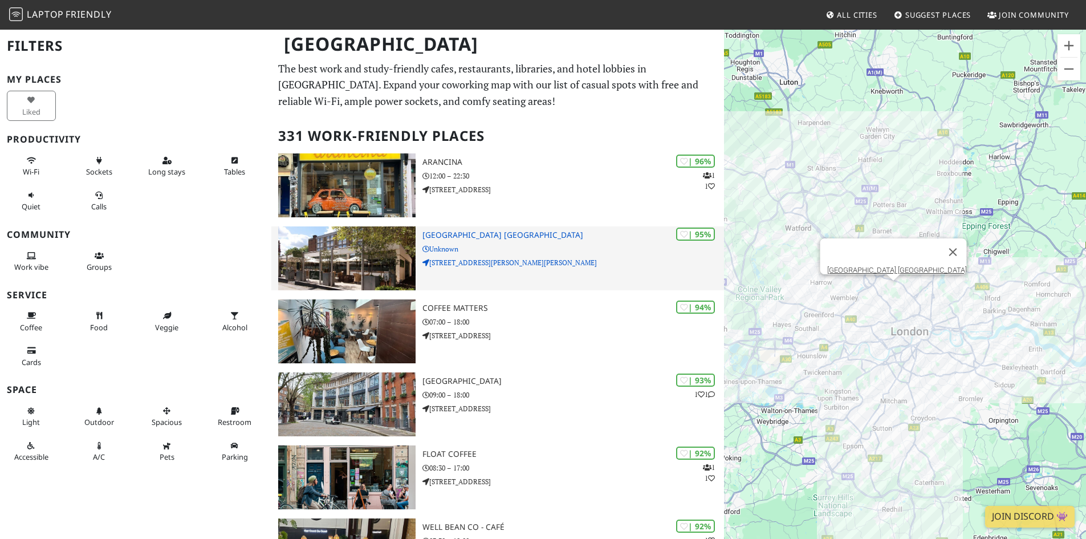
click at [382, 252] on img at bounding box center [346, 258] width 137 height 64
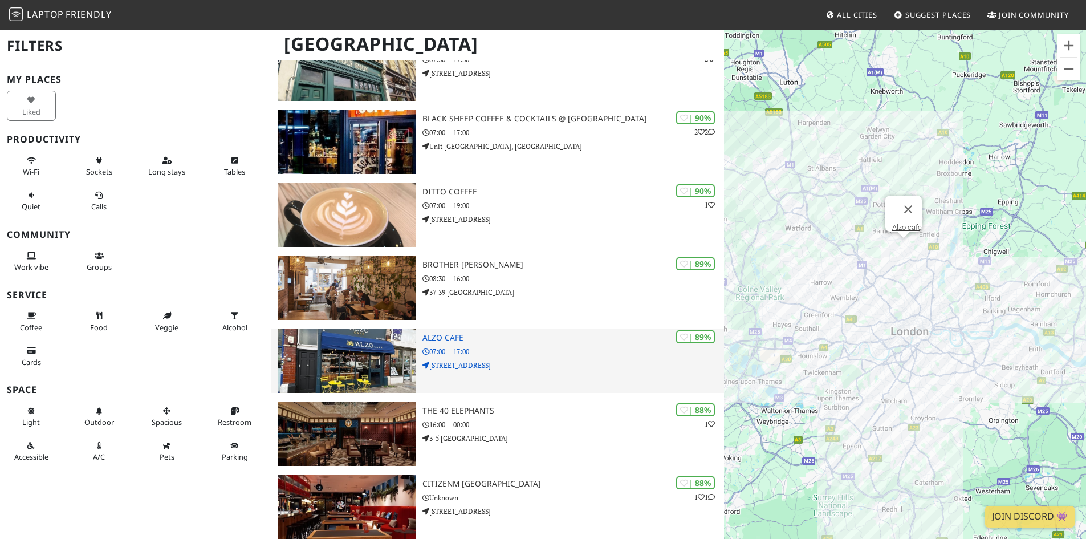
scroll to position [622, 0]
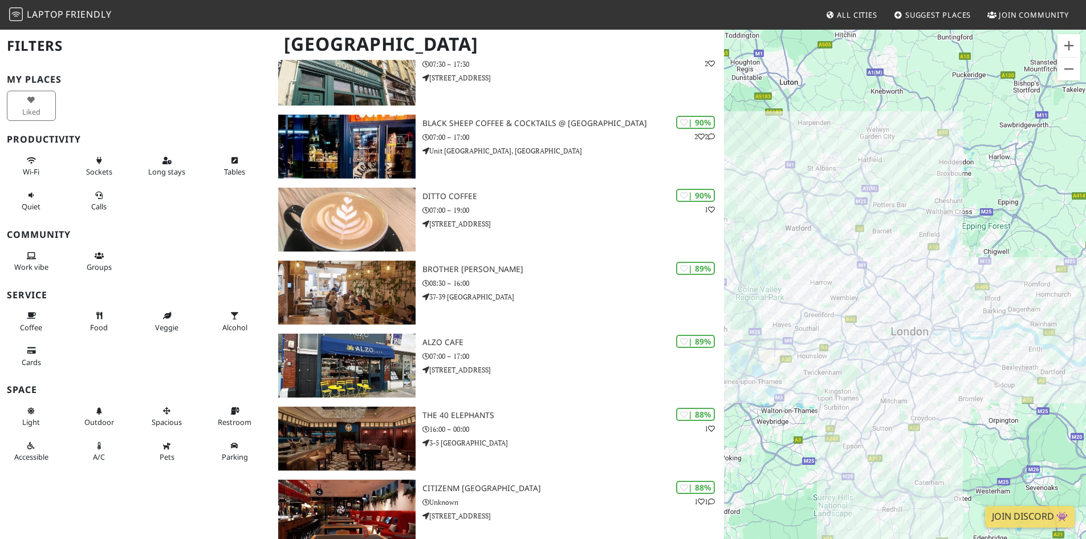
drag, startPoint x: 846, startPoint y: 283, endPoint x: 775, endPoint y: 282, distance: 71.3
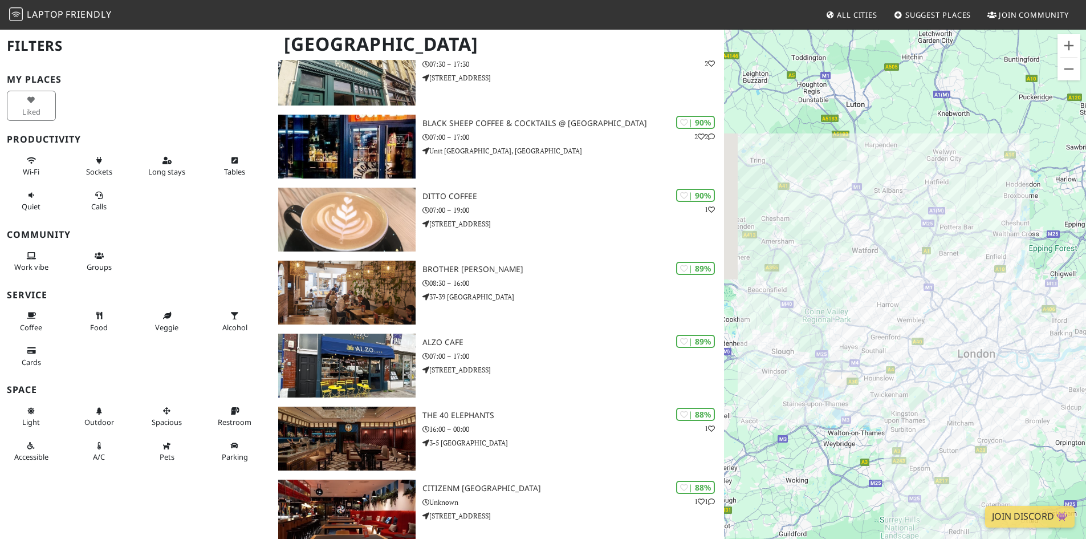
drag, startPoint x: 800, startPoint y: 263, endPoint x: 870, endPoint y: 288, distance: 74.5
click at [870, 288] on div "To navigate, press the arrow keys." at bounding box center [905, 297] width 362 height 539
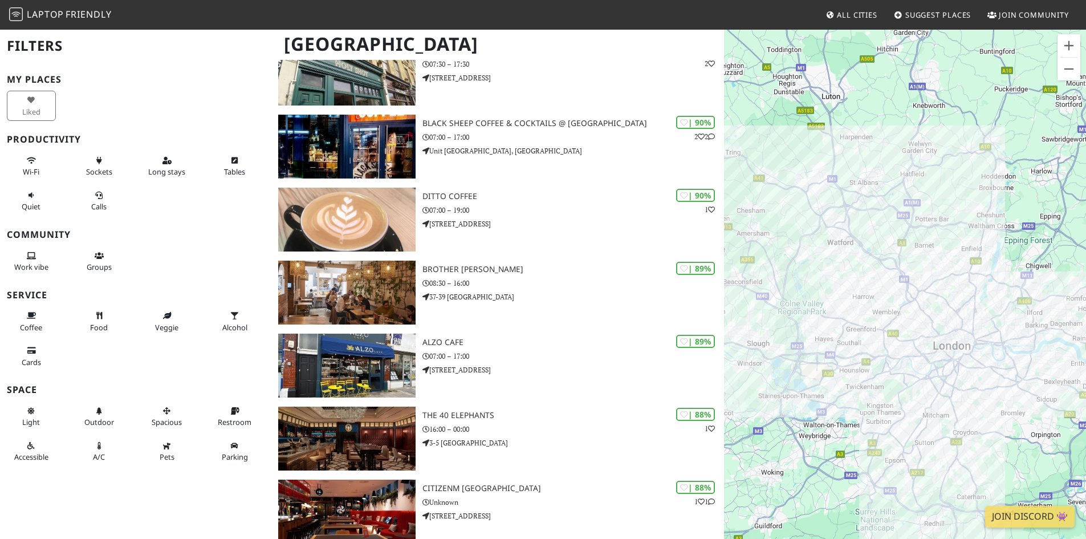
drag, startPoint x: 885, startPoint y: 276, endPoint x: 853, endPoint y: 269, distance: 33.2
click at [853, 269] on div "To navigate, press the arrow keys." at bounding box center [905, 297] width 362 height 539
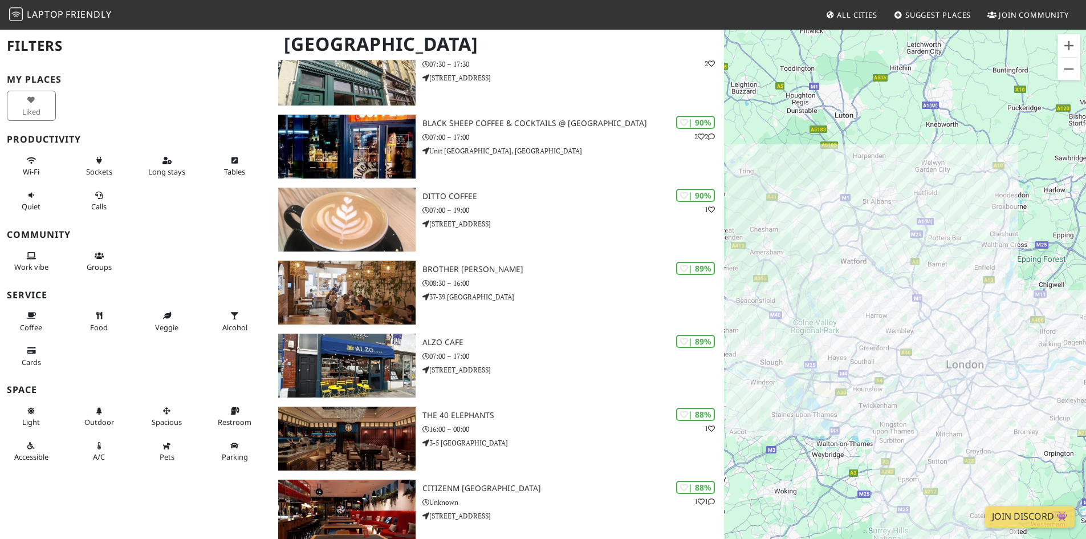
drag, startPoint x: 812, startPoint y: 180, endPoint x: 827, endPoint y: 200, distance: 25.6
click at [827, 200] on div "To navigate, press the arrow keys." at bounding box center [905, 297] width 362 height 539
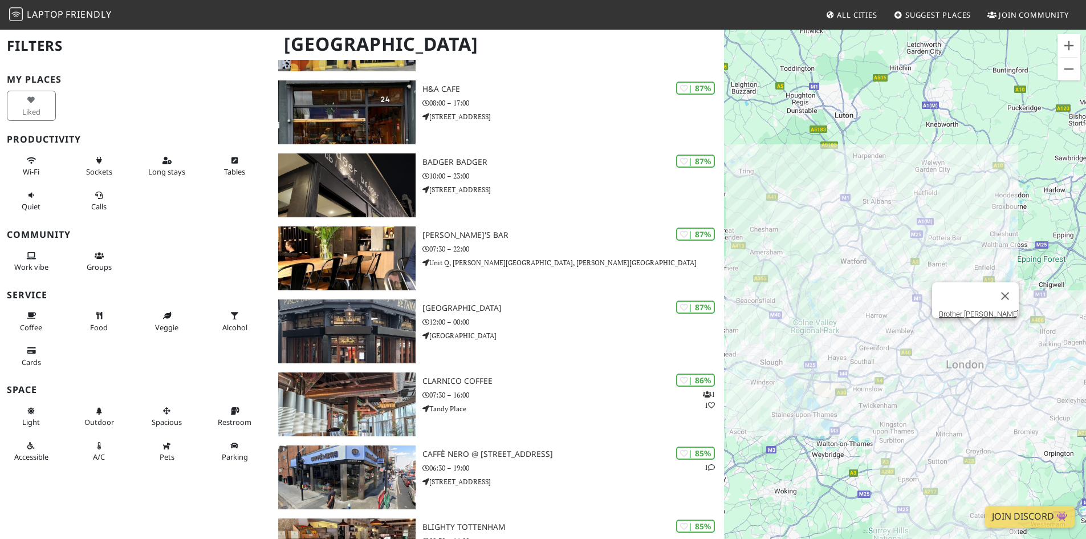
scroll to position [1534, 0]
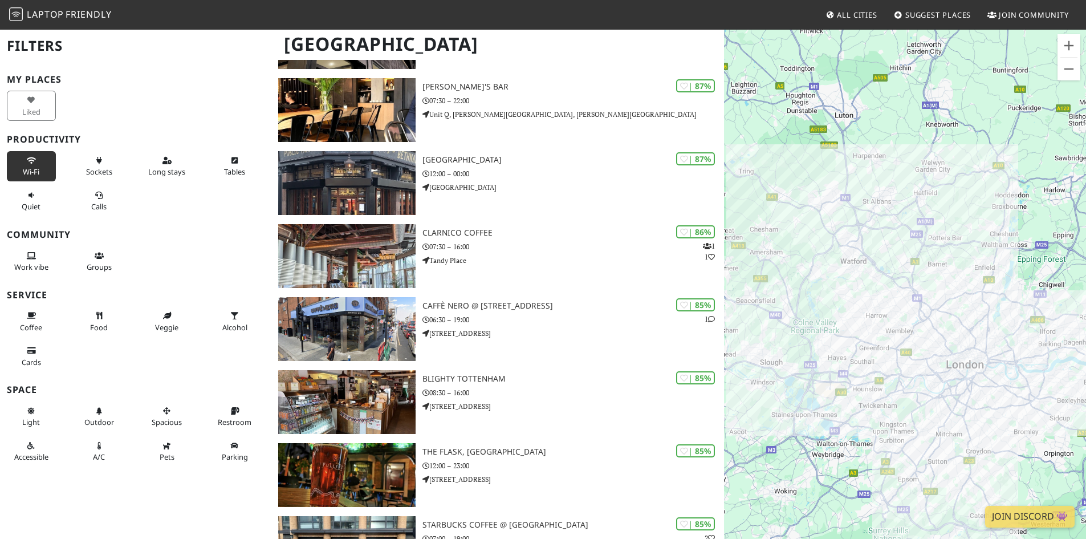
click at [31, 168] on span "Wi-Fi" at bounding box center [31, 171] width 17 height 10
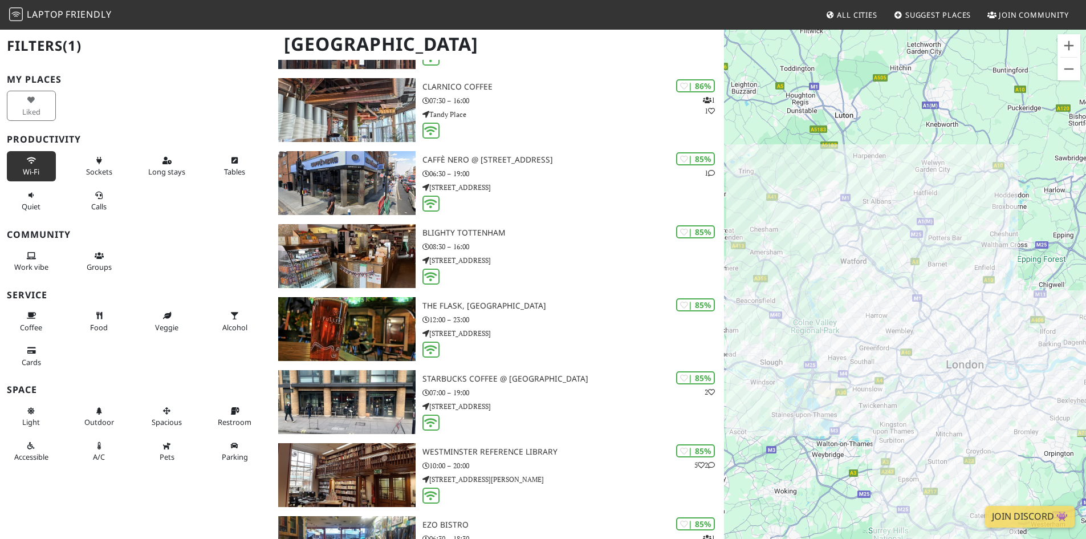
click at [33, 103] on div "Liked" at bounding box center [34, 105] width 68 height 35
click at [95, 161] on icon at bounding box center [99, 160] width 9 height 7
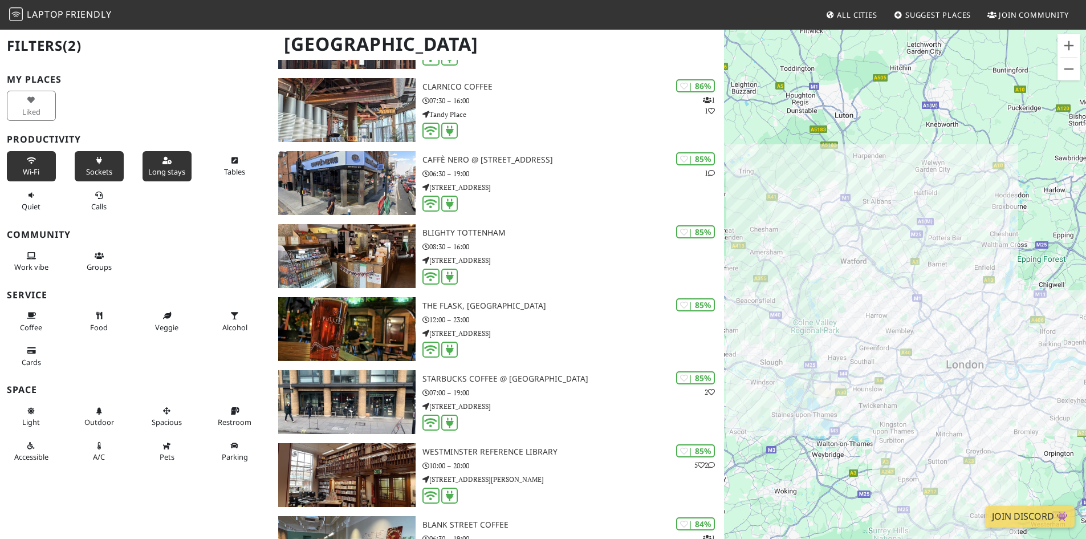
click at [162, 161] on icon at bounding box center [166, 160] width 9 height 7
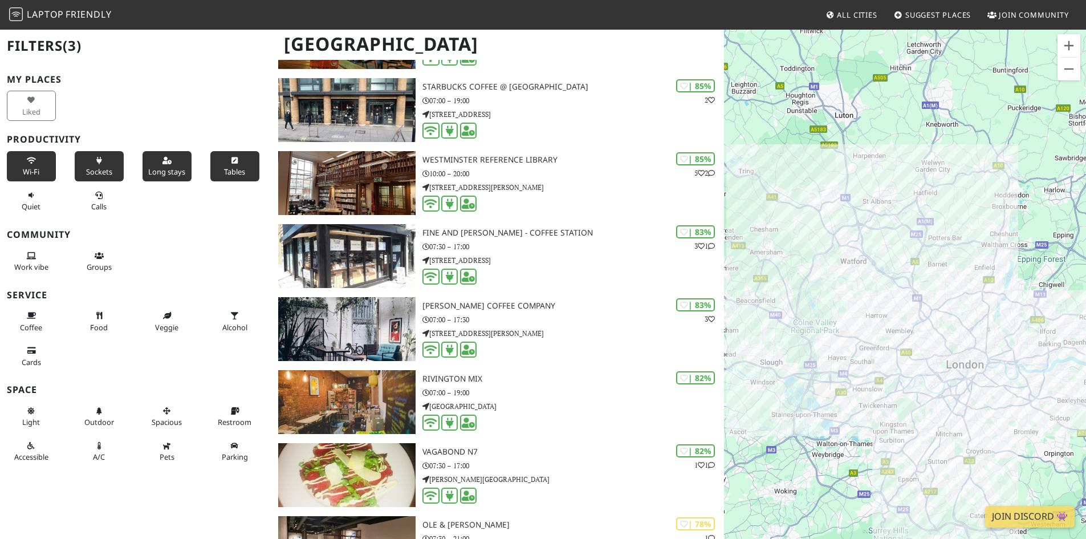
click at [218, 160] on button "Tables" at bounding box center [234, 166] width 49 height 30
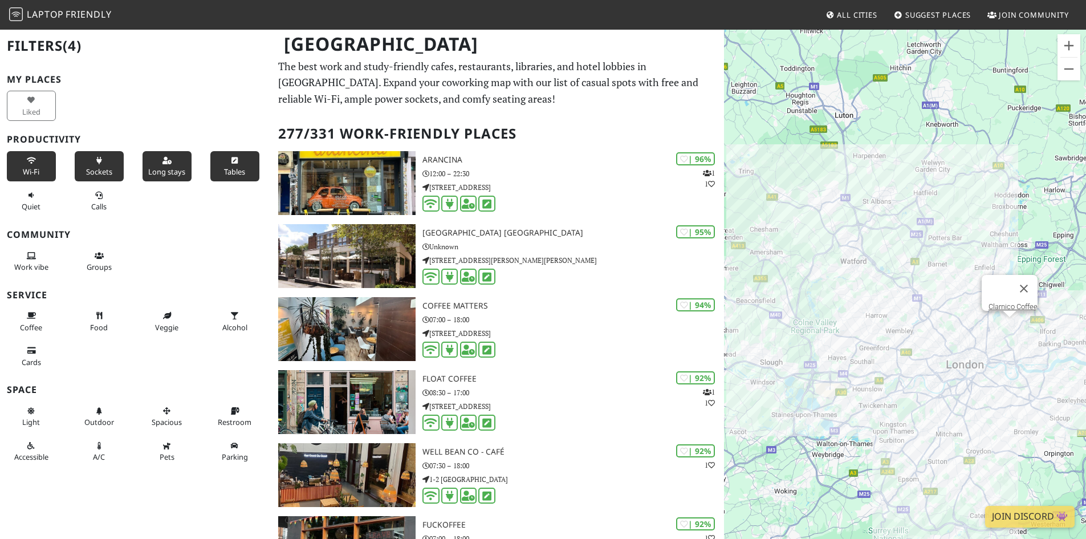
scroll to position [0, 0]
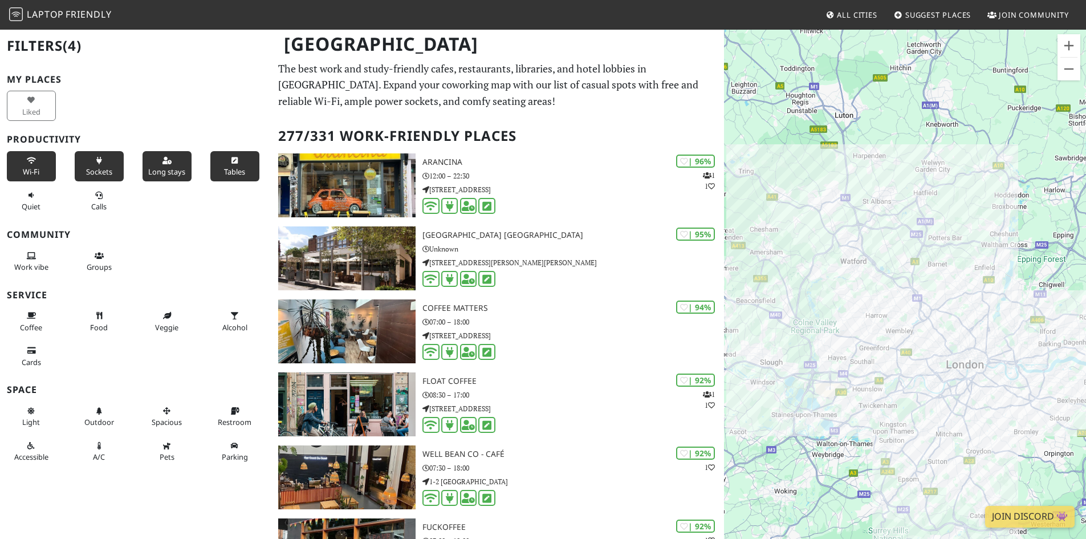
click at [224, 168] on span "Tables" at bounding box center [234, 171] width 21 height 10
click at [224, 167] on span "Tables" at bounding box center [234, 171] width 21 height 10
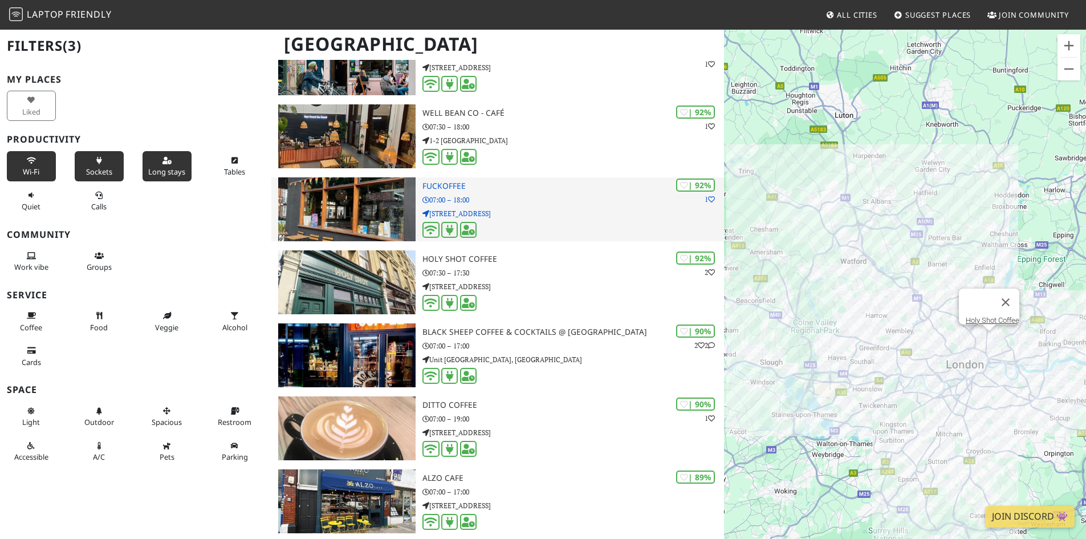
scroll to position [342, 0]
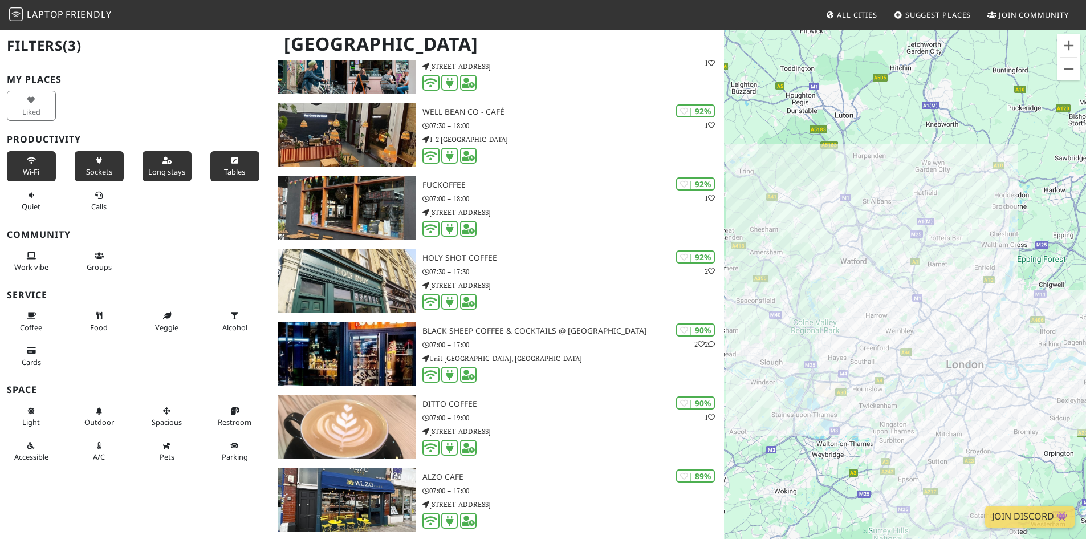
click at [210, 166] on button "Tables" at bounding box center [234, 166] width 49 height 30
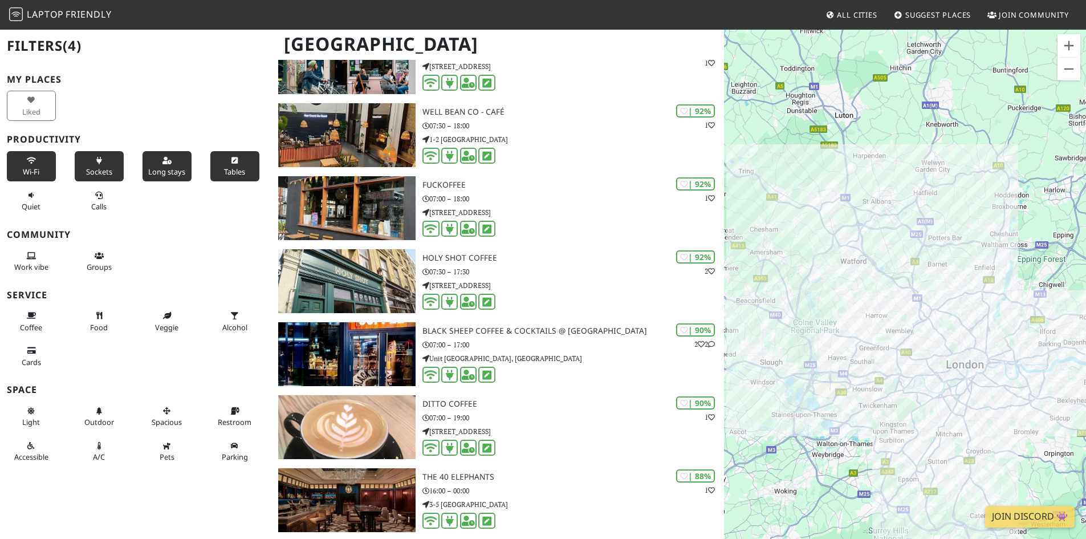
click at [210, 166] on button "Tables" at bounding box center [234, 166] width 49 height 30
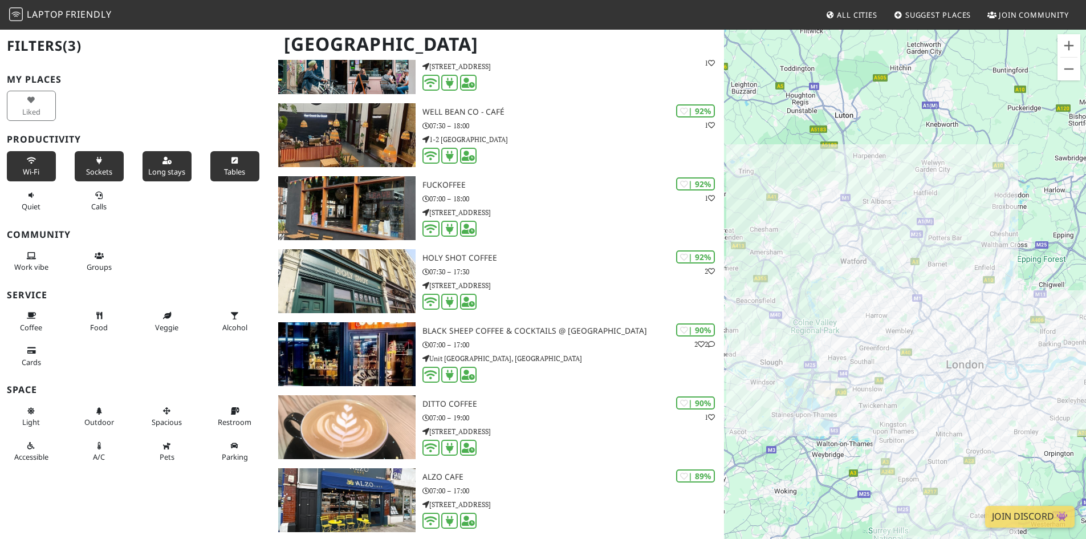
click at [210, 166] on button "Tables" at bounding box center [234, 166] width 49 height 30
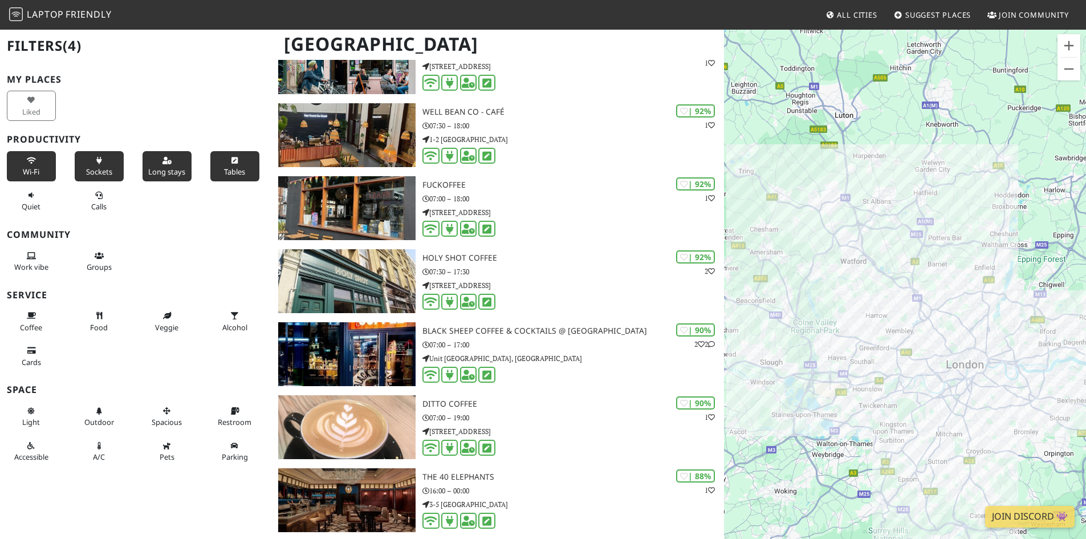
click at [189, 170] on div "Long stays" at bounding box center [170, 166] width 68 height 35
click at [161, 171] on span "Long stays" at bounding box center [166, 171] width 37 height 10
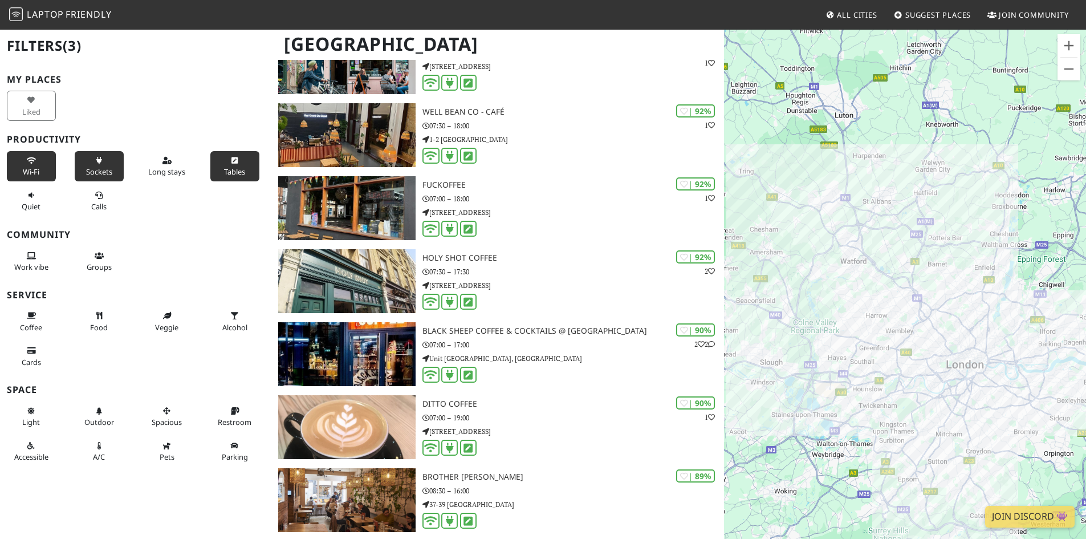
click at [100, 173] on span "Sockets" at bounding box center [99, 171] width 26 height 10
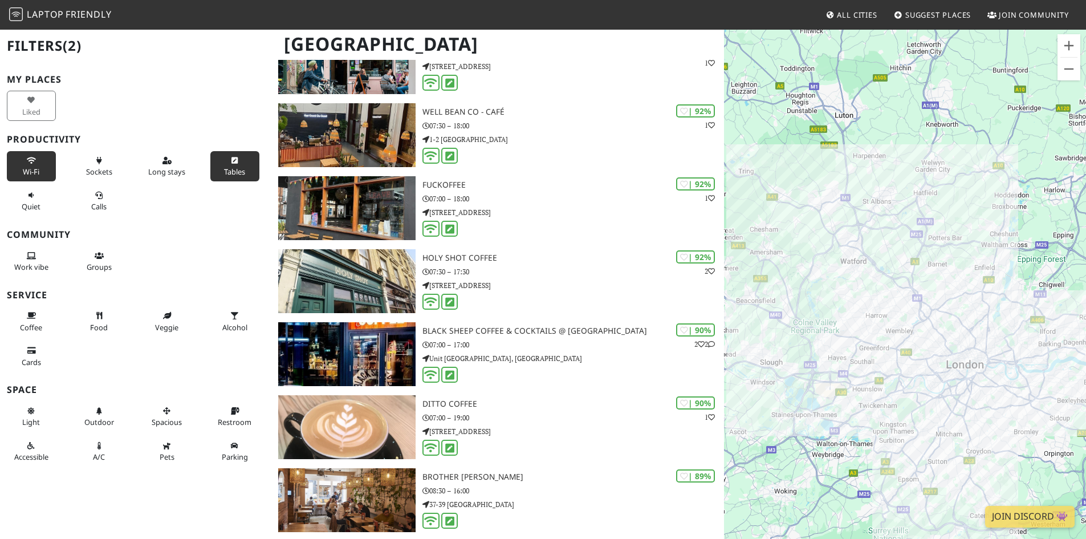
click at [44, 177] on button "Wi-Fi" at bounding box center [31, 166] width 49 height 30
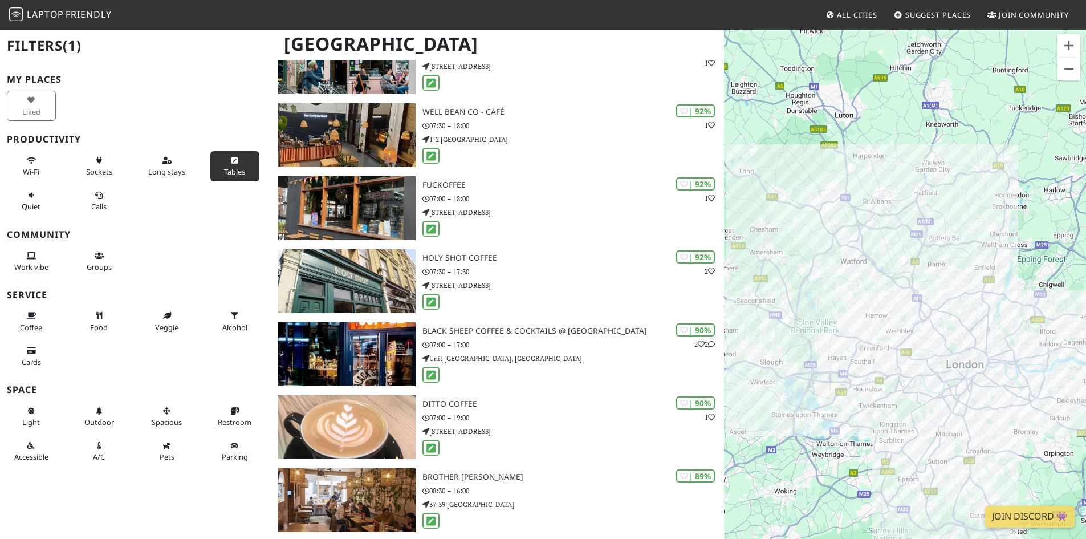
click at [107, 166] on span "Sockets" at bounding box center [99, 171] width 26 height 10
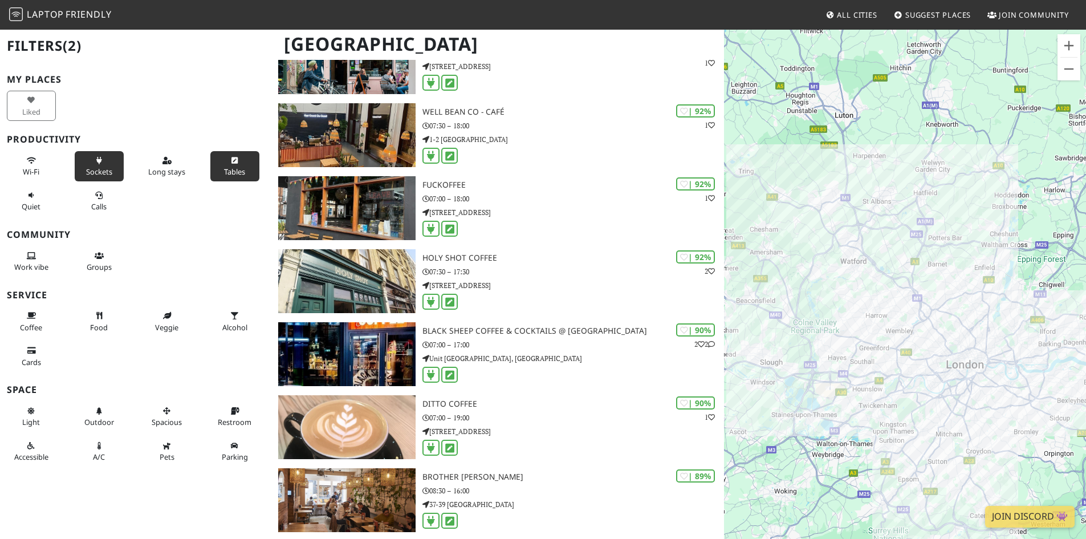
click at [214, 162] on button "Tables" at bounding box center [234, 166] width 49 height 30
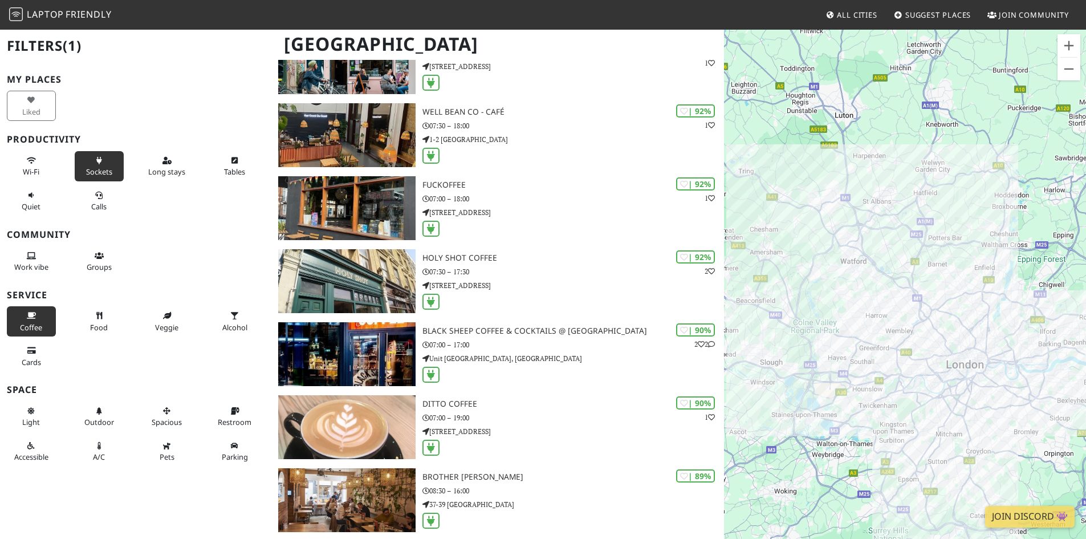
click at [42, 317] on button "Coffee" at bounding box center [31, 321] width 49 height 30
click at [115, 316] on button "Food" at bounding box center [99, 321] width 49 height 30
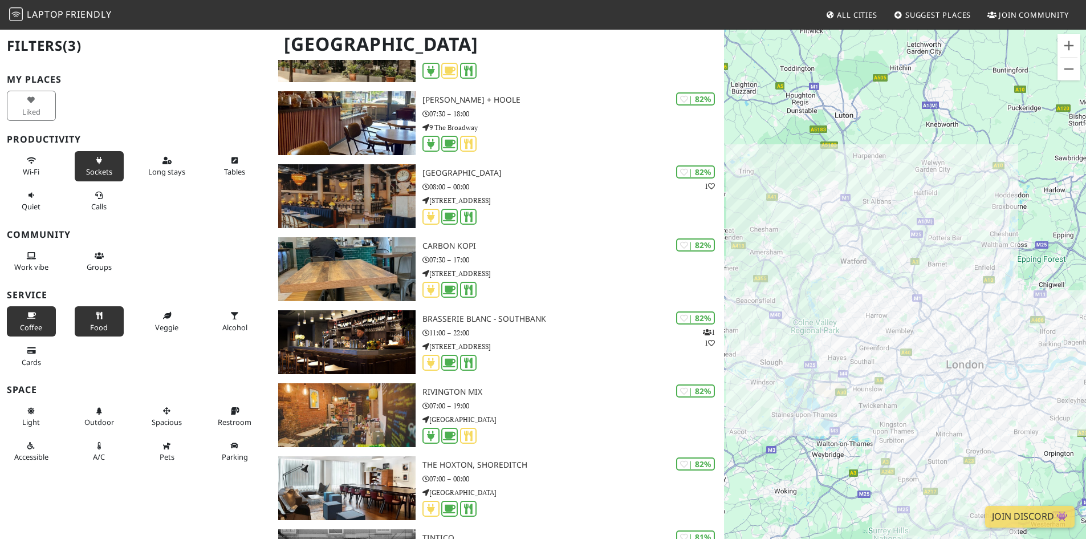
scroll to position [3249, 0]
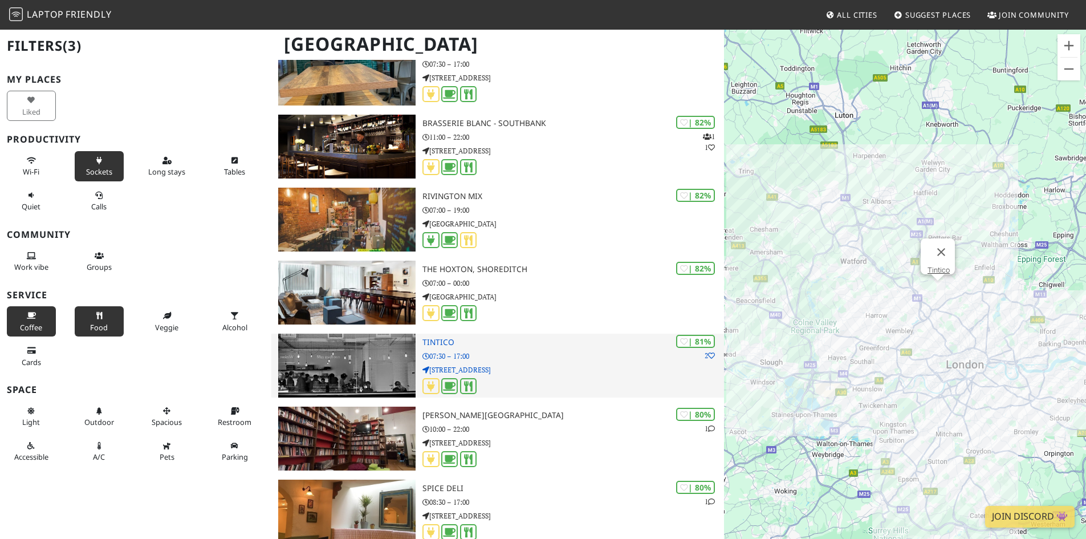
click at [398, 339] on img at bounding box center [346, 365] width 137 height 64
click at [465, 351] on p "07:30 – 17:00" at bounding box center [572, 356] width 301 height 11
click at [441, 344] on h3 "Tintico" at bounding box center [572, 342] width 301 height 10
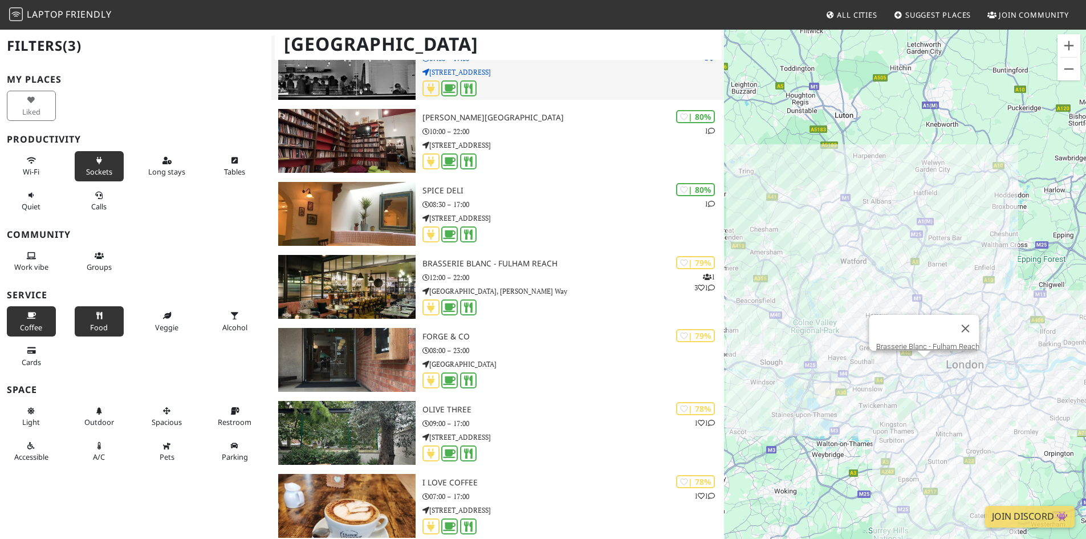
scroll to position [3648, 0]
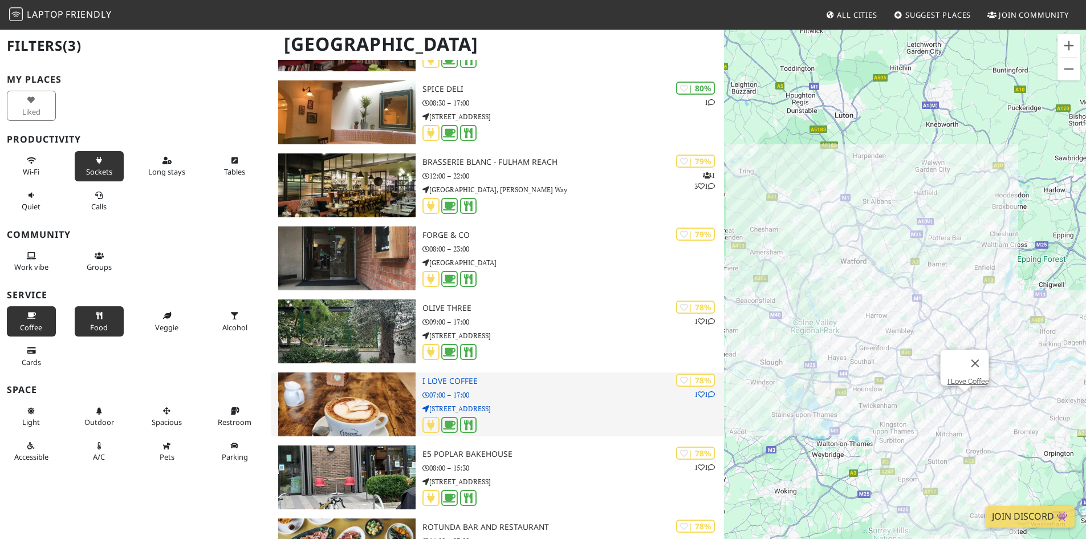
click at [448, 381] on h3 "I Love Coffee" at bounding box center [572, 381] width 301 height 10
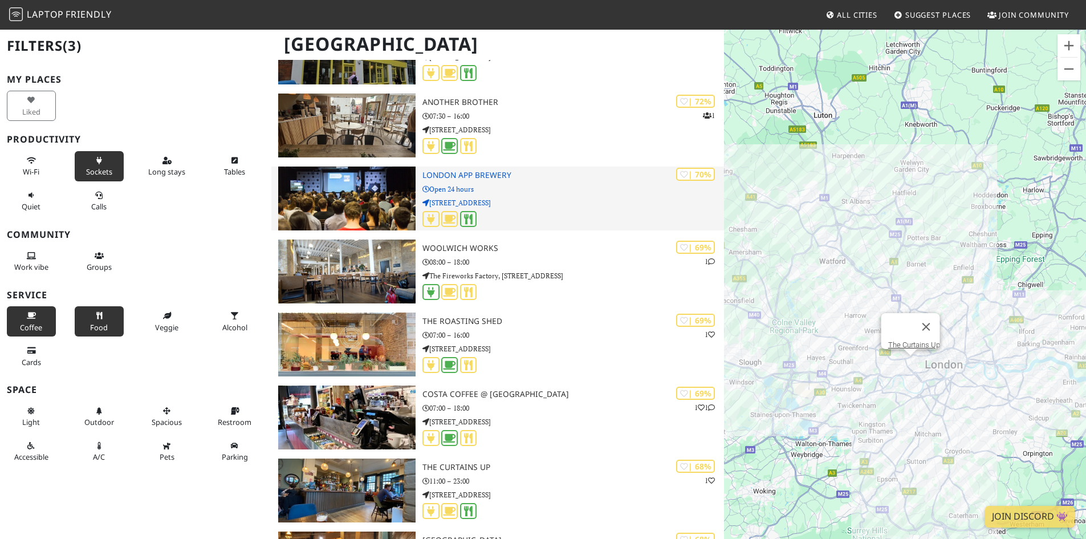
scroll to position [8879, 0]
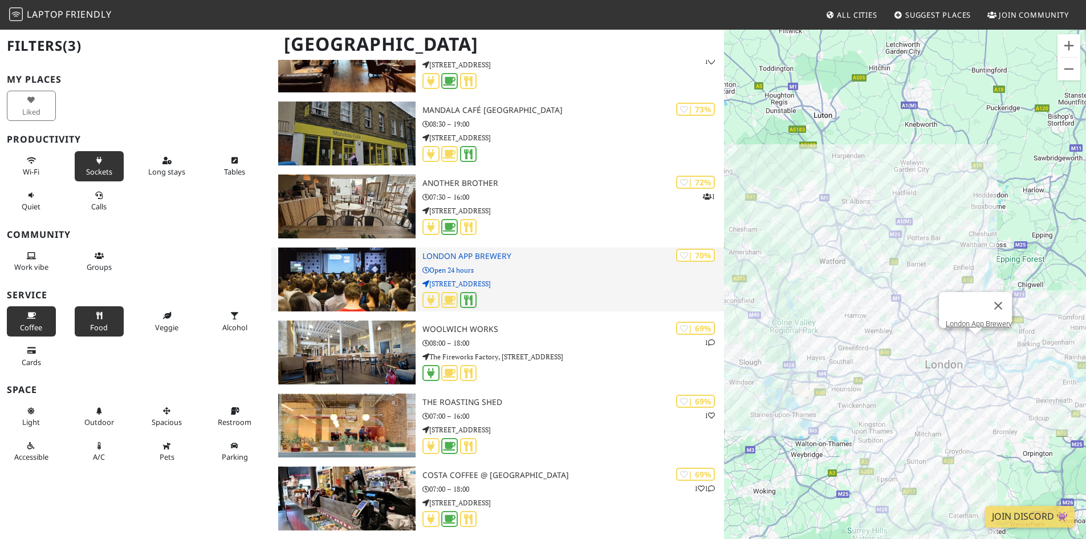
click at [360, 280] on img at bounding box center [346, 279] width 137 height 64
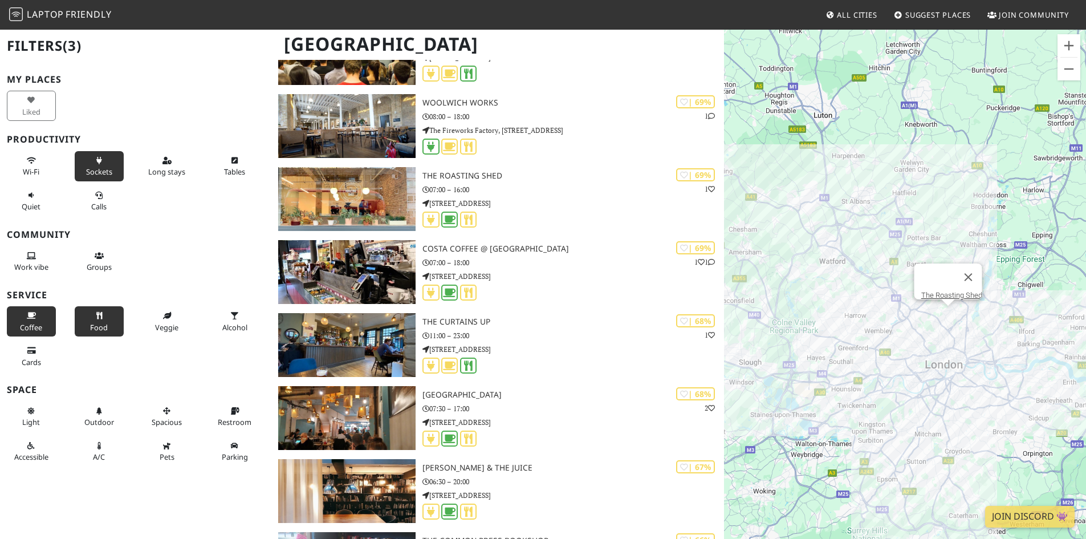
scroll to position [9107, 0]
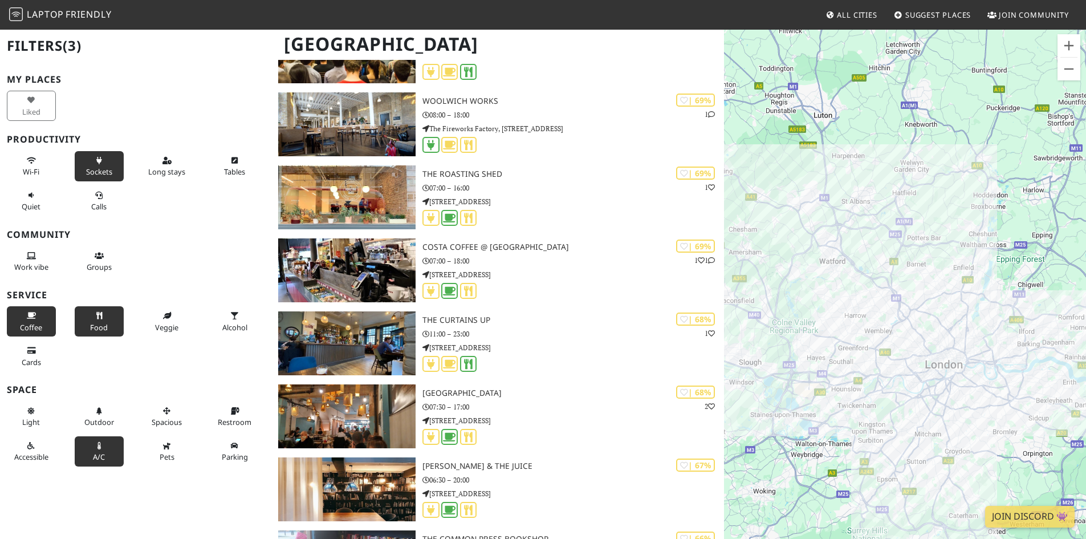
click at [94, 457] on span "A/C" at bounding box center [99, 456] width 12 height 10
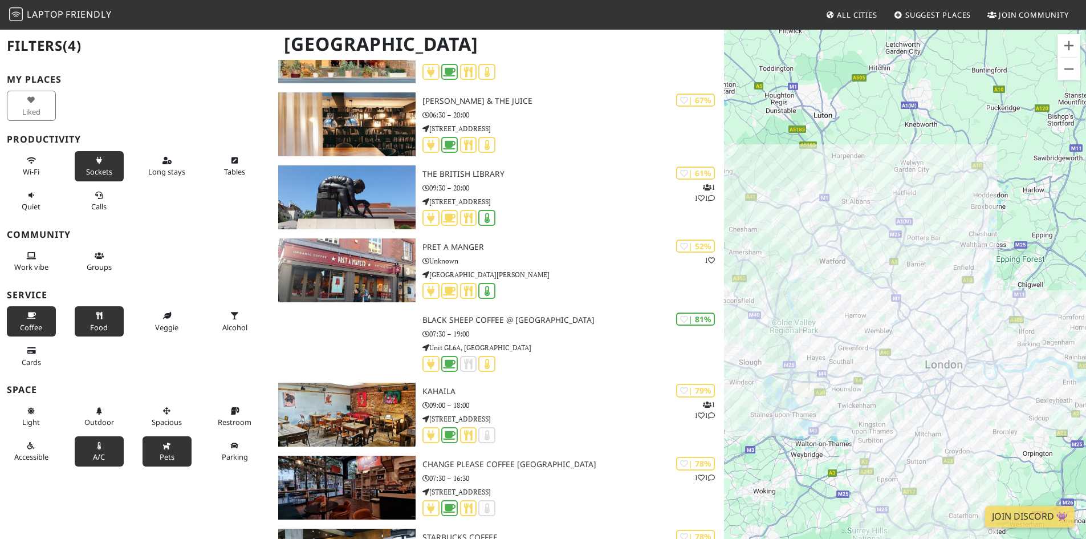
click at [154, 451] on button "Pets" at bounding box center [166, 451] width 49 height 30
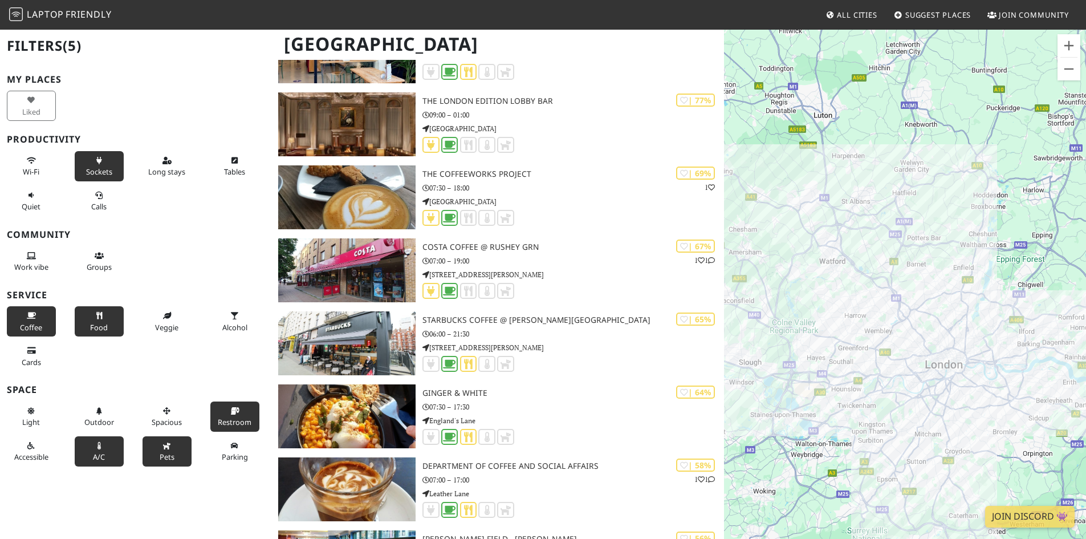
click at [210, 427] on button "Restroom" at bounding box center [234, 416] width 49 height 30
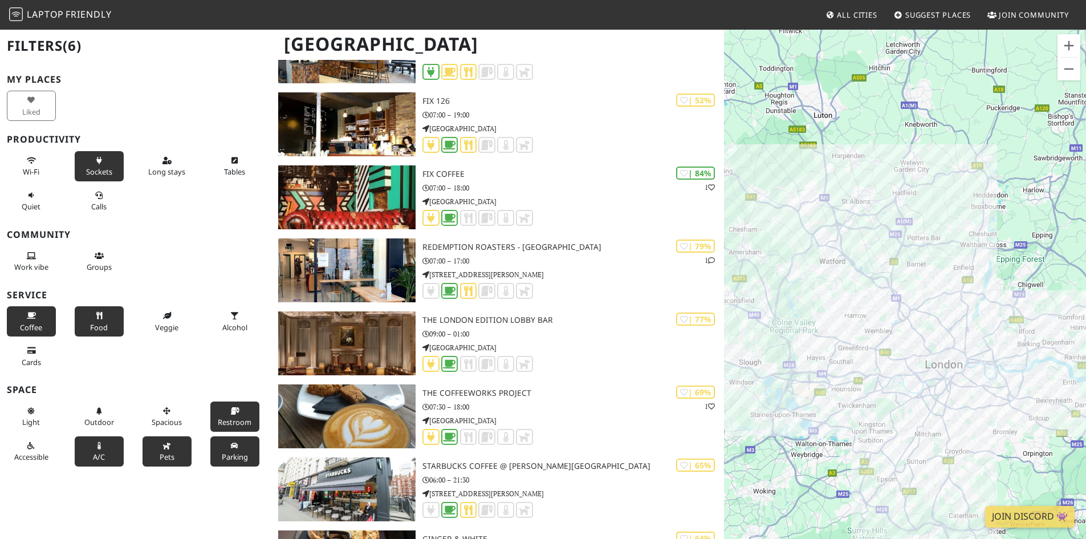
click at [219, 449] on button "Parking" at bounding box center [234, 451] width 49 height 30
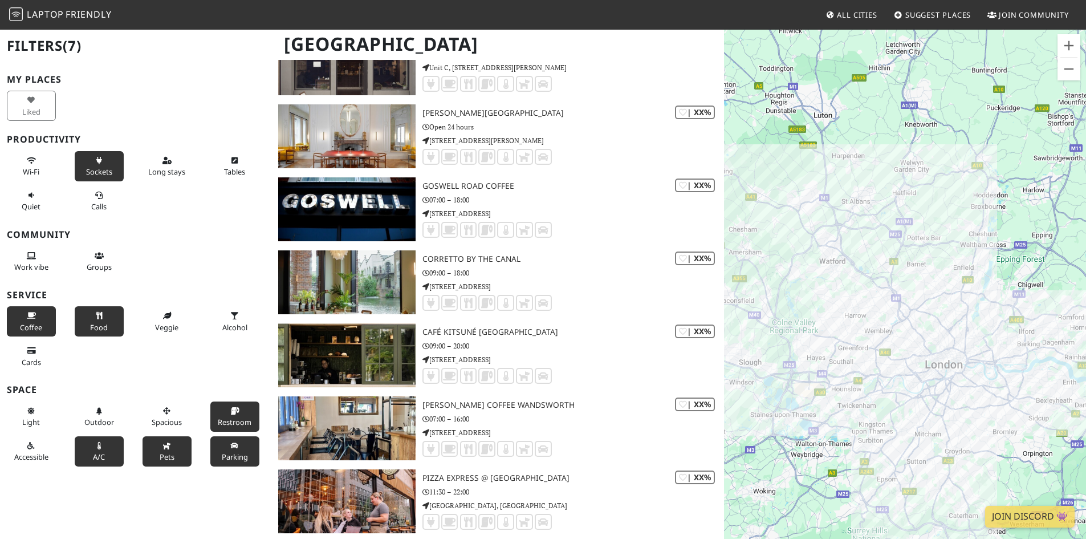
click at [193, 427] on div "Spacious" at bounding box center [170, 416] width 68 height 35
click at [182, 423] on button "Spacious" at bounding box center [166, 416] width 49 height 30
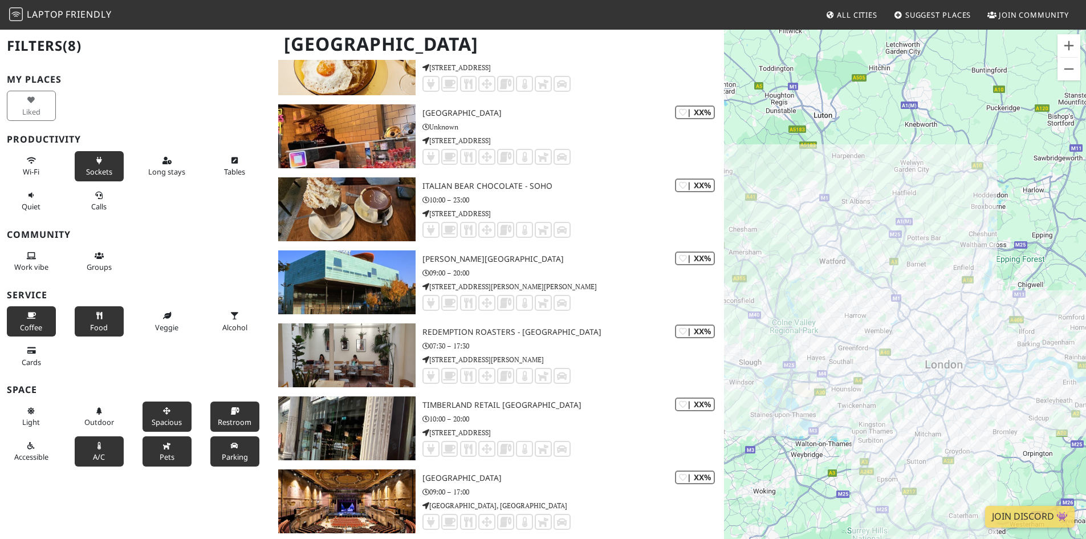
click at [234, 445] on button "Parking" at bounding box center [234, 451] width 49 height 30
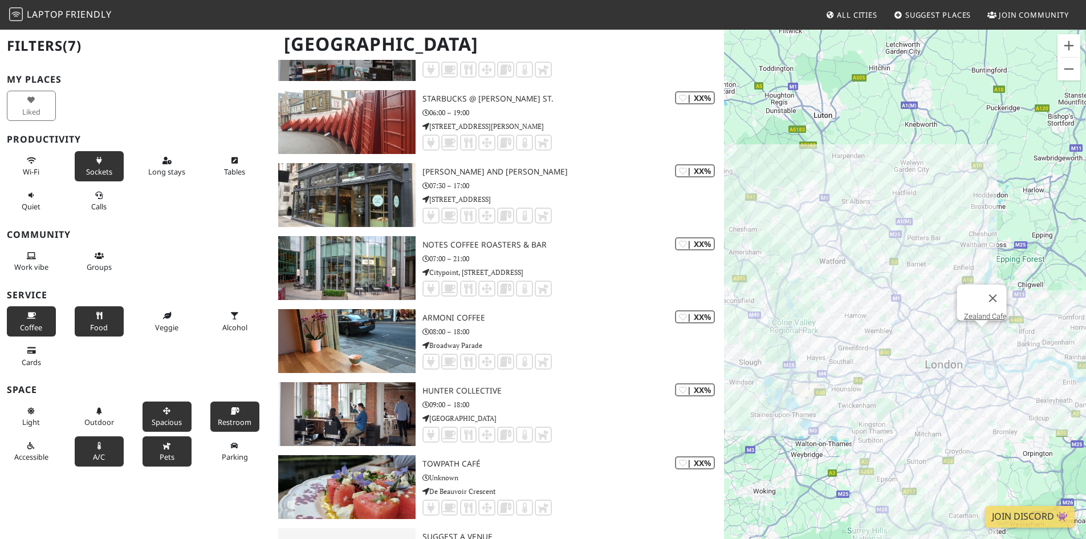
scroll to position [15153, 0]
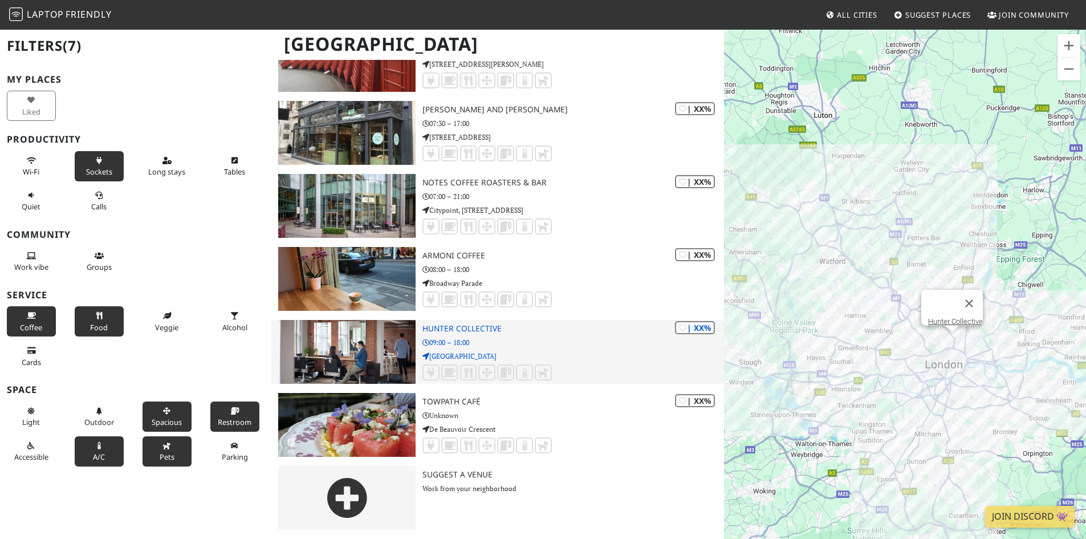
click at [378, 359] on img at bounding box center [346, 352] width 137 height 64
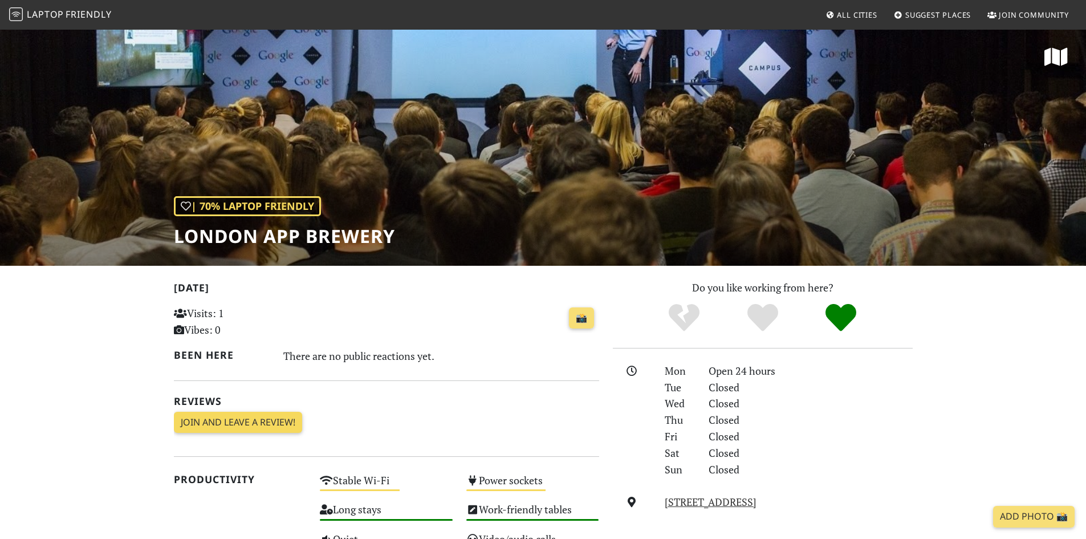
click at [277, 418] on link "Join and leave a review!" at bounding box center [238, 422] width 128 height 22
click at [573, 320] on link "📸" at bounding box center [581, 318] width 25 height 22
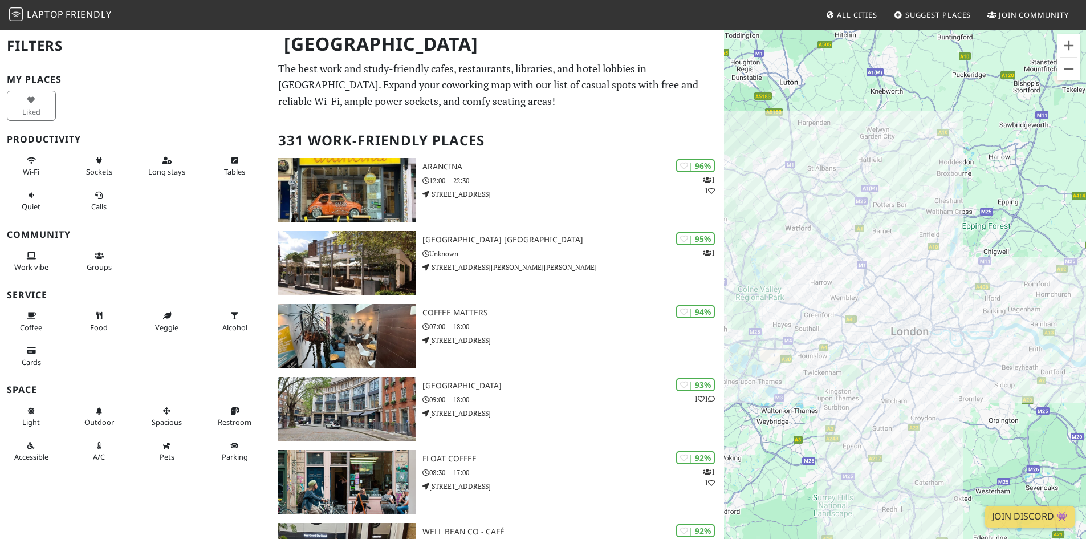
click at [347, 44] on h1 "London" at bounding box center [498, 43] width 447 height 31
click at [400, 135] on h2 "331 Work-Friendly Places" at bounding box center [497, 140] width 439 height 35
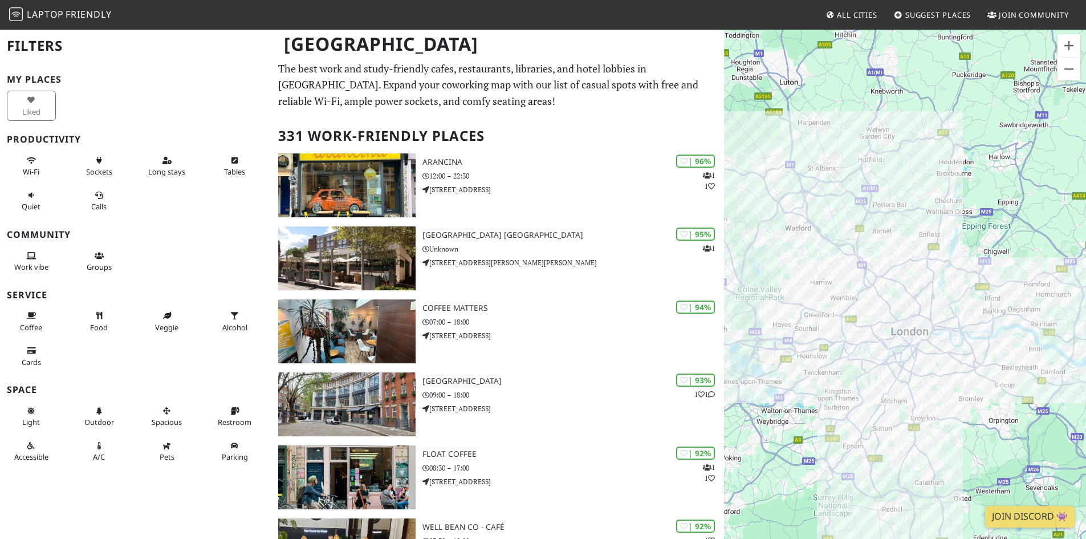
click at [44, 45] on h2 "Filters" at bounding box center [136, 45] width 258 height 35
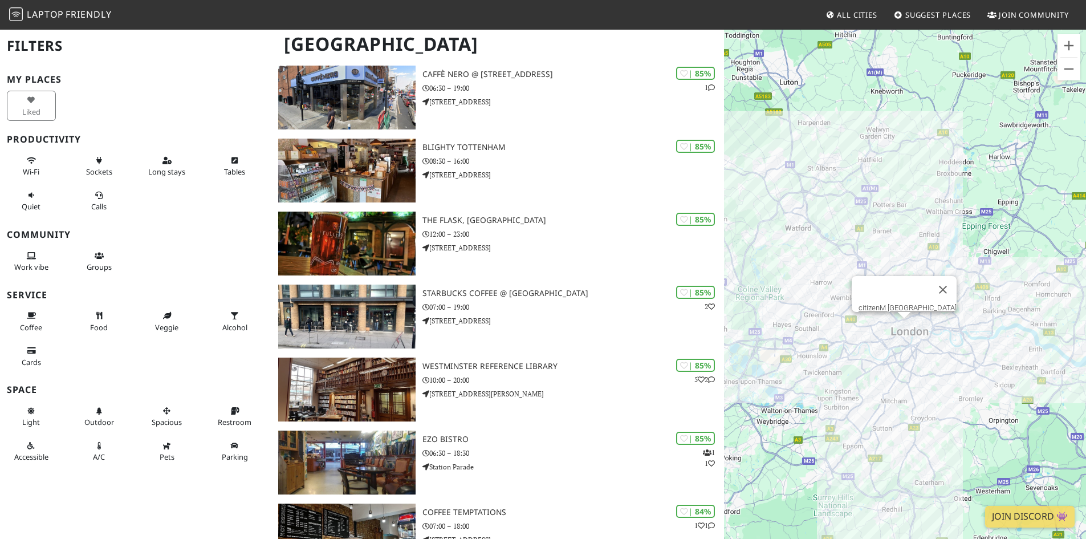
scroll to position [1767, 0]
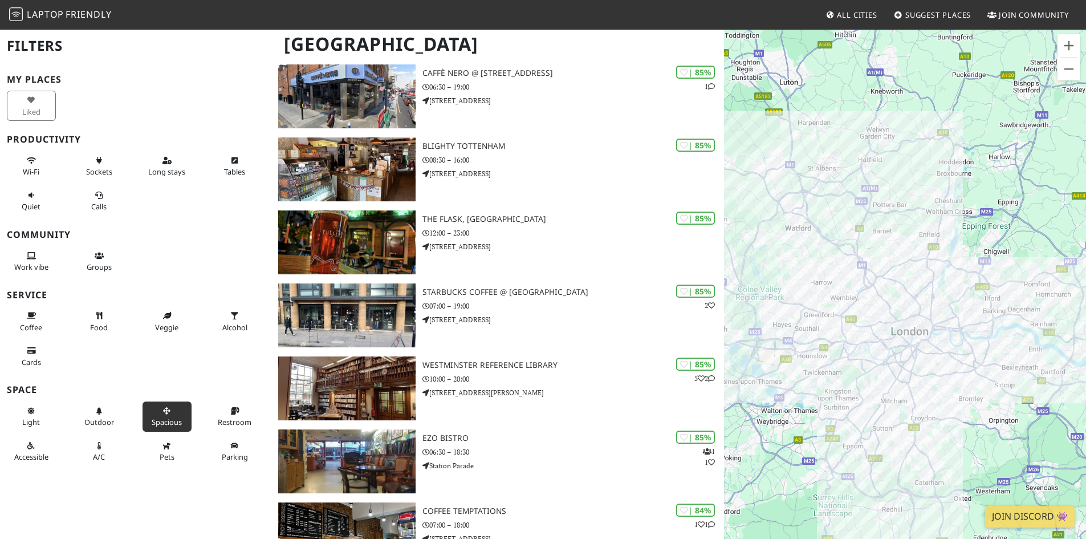
click at [163, 415] on button "Spacious" at bounding box center [166, 416] width 49 height 30
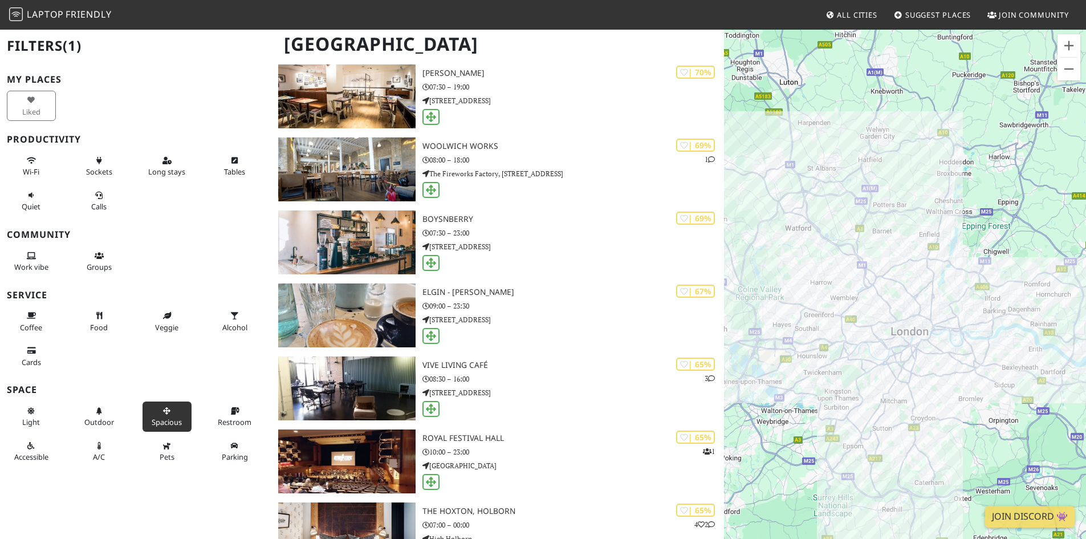
click at [163, 415] on button "Spacious" at bounding box center [166, 416] width 49 height 30
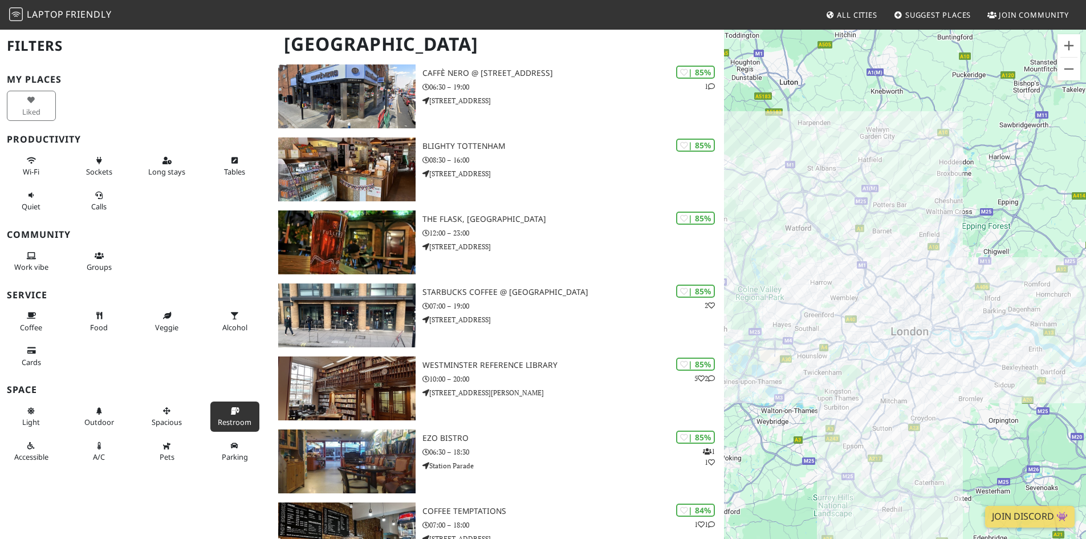
click at [218, 417] on span "Restroom" at bounding box center [235, 422] width 34 height 10
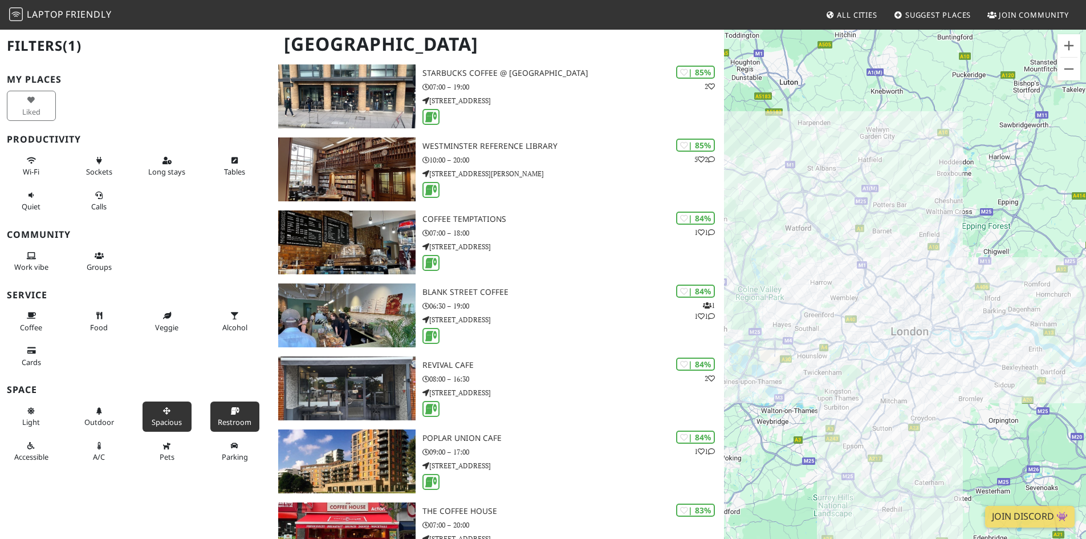
click at [171, 419] on span "Spacious" at bounding box center [167, 422] width 30 height 10
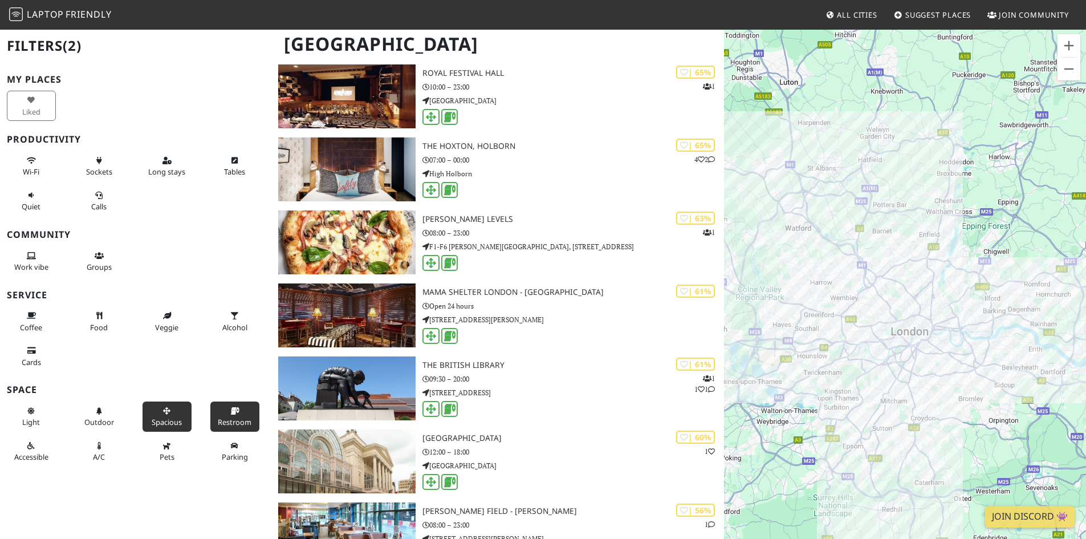
click at [217, 416] on button "Restroom" at bounding box center [234, 416] width 49 height 30
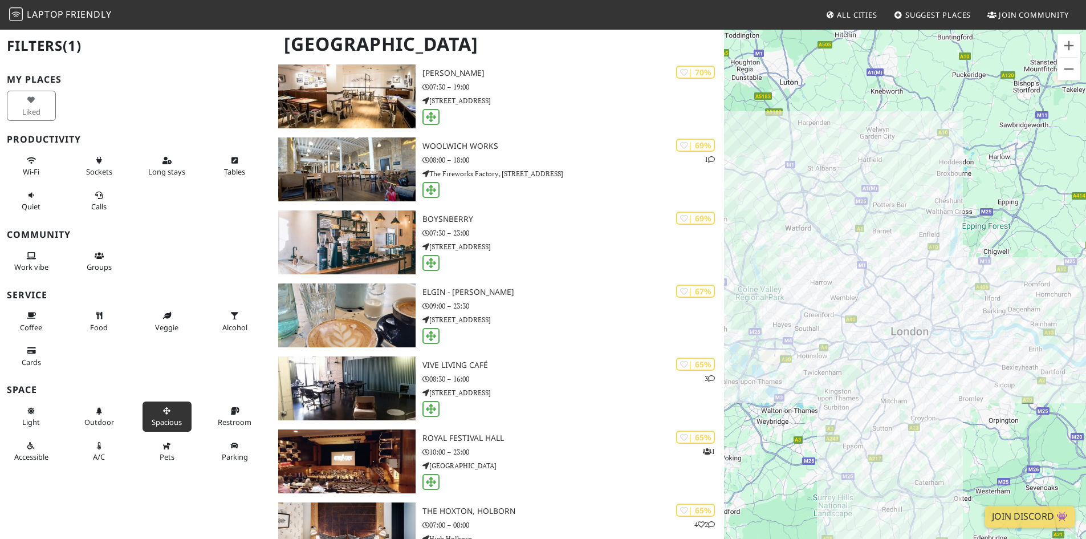
click at [167, 419] on span "Spacious" at bounding box center [167, 422] width 30 height 10
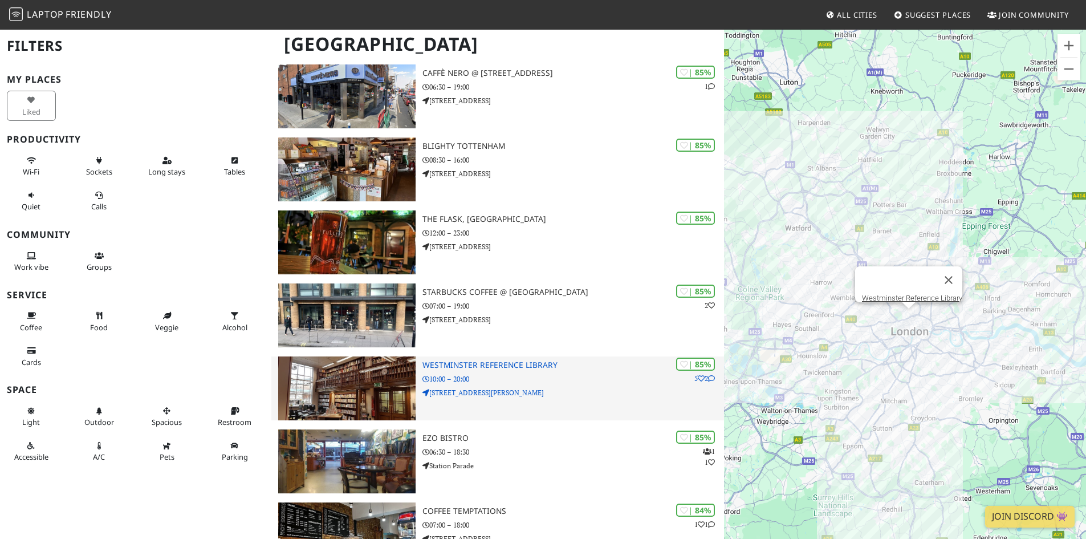
click at [404, 389] on img at bounding box center [346, 388] width 137 height 64
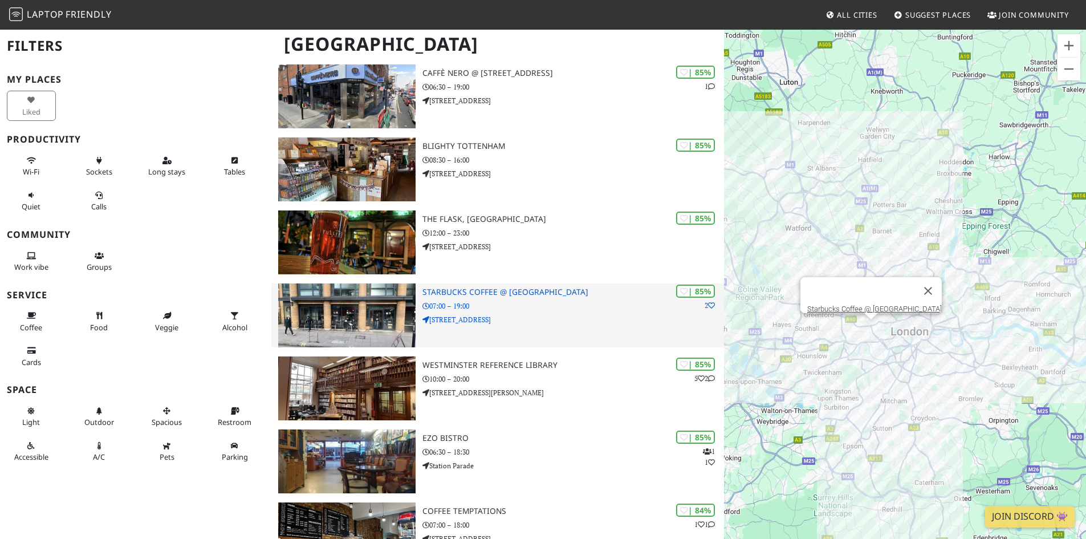
click at [458, 323] on p "200 Hammersmith Road" at bounding box center [572, 319] width 301 height 11
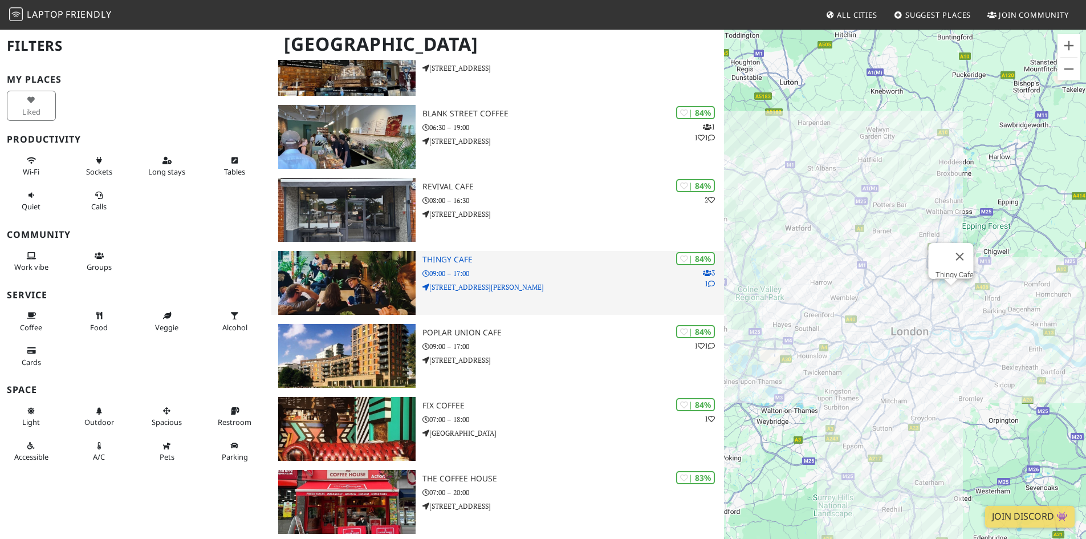
scroll to position [2223, 0]
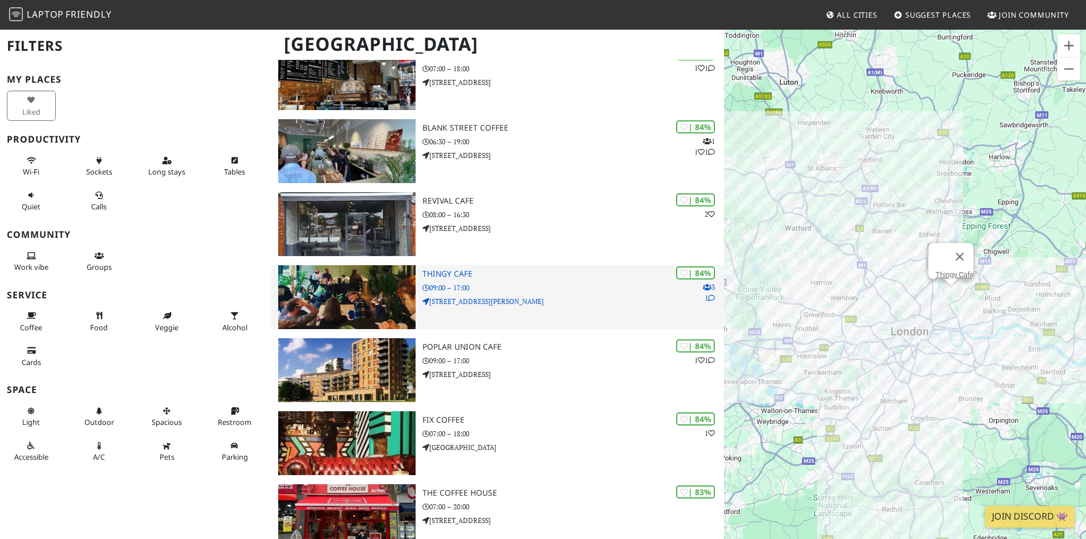
click at [381, 292] on img at bounding box center [346, 297] width 137 height 64
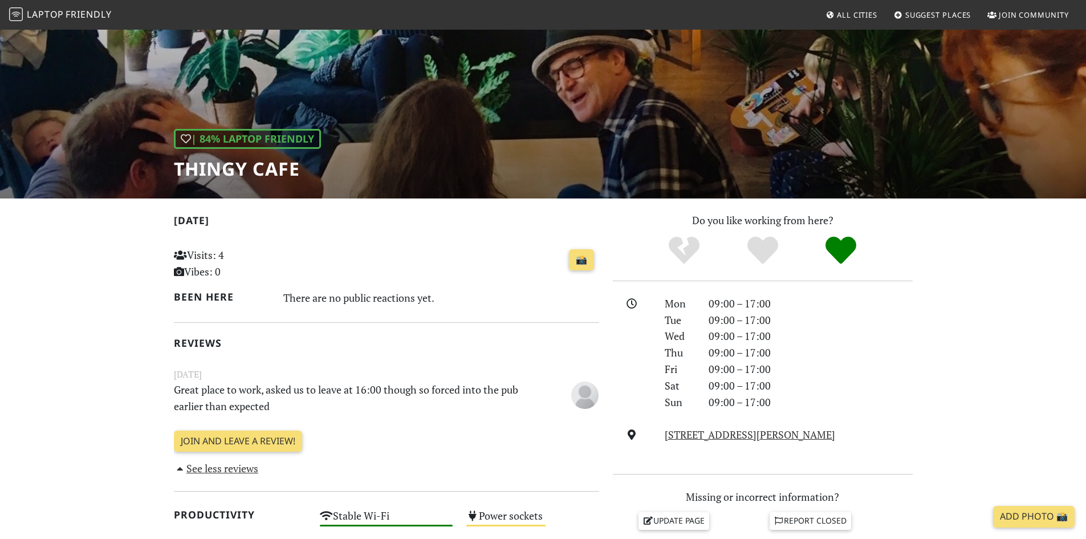
scroll to position [171, 0]
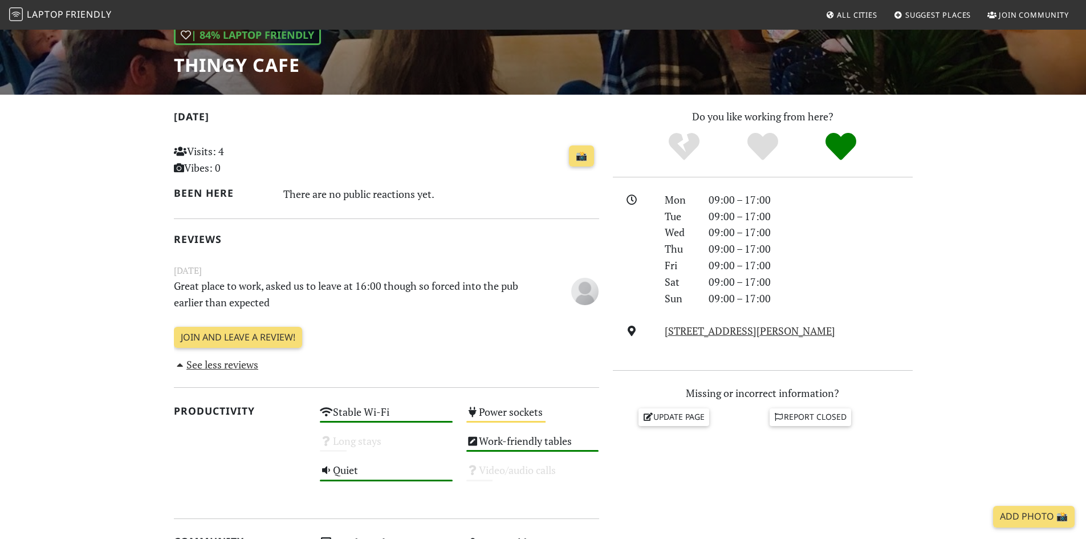
click at [298, 277] on small "[DATE]" at bounding box center [386, 270] width 439 height 14
click at [298, 277] on div "[DATE] Great place to work, asked us to leave at 16:00 though so forced into th…" at bounding box center [386, 287] width 439 height 49
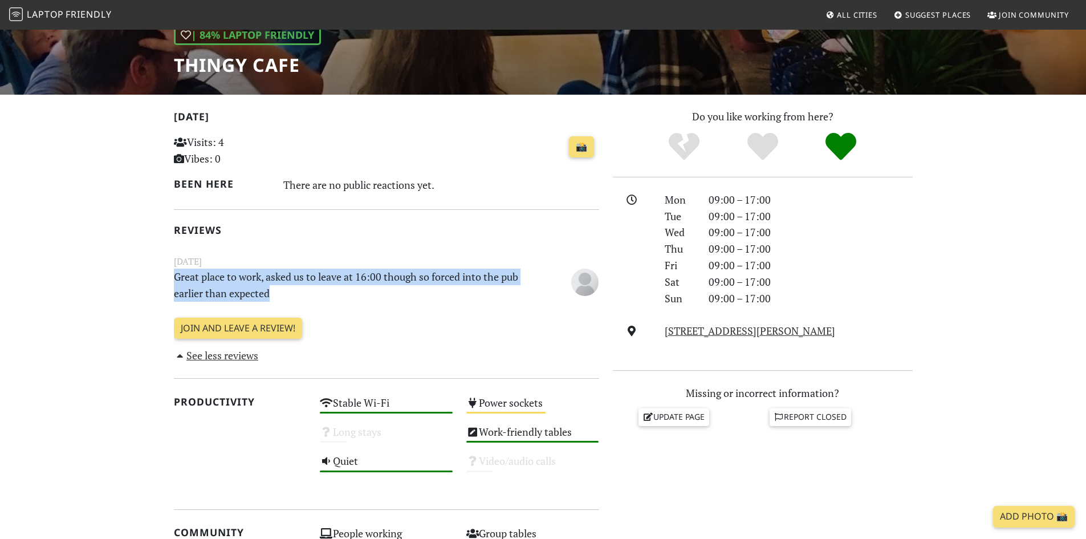
click at [298, 277] on p "Great place to work, asked us to leave at 16:00 though so forced into the pub e…" at bounding box center [350, 284] width 366 height 33
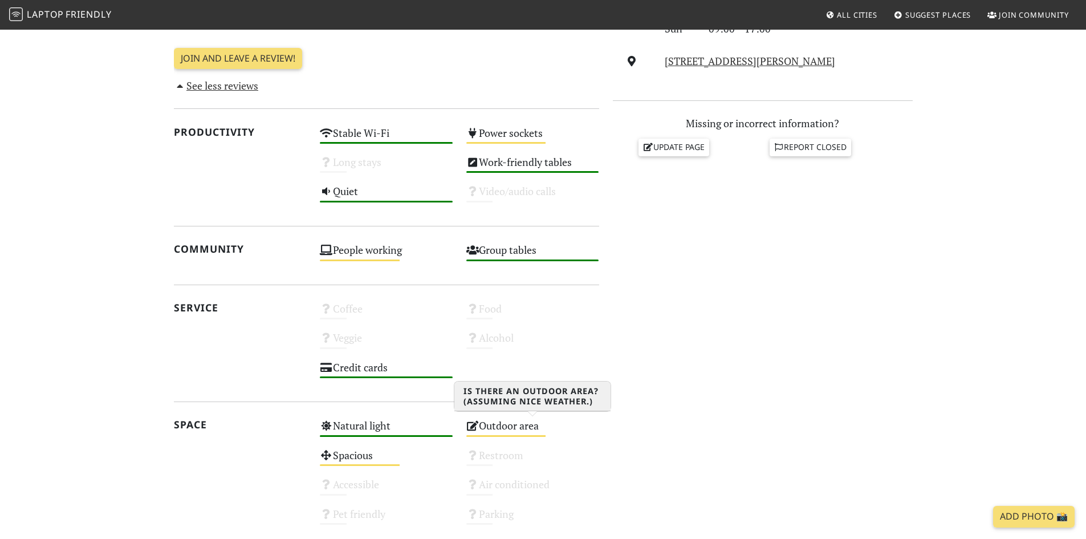
scroll to position [342, 0]
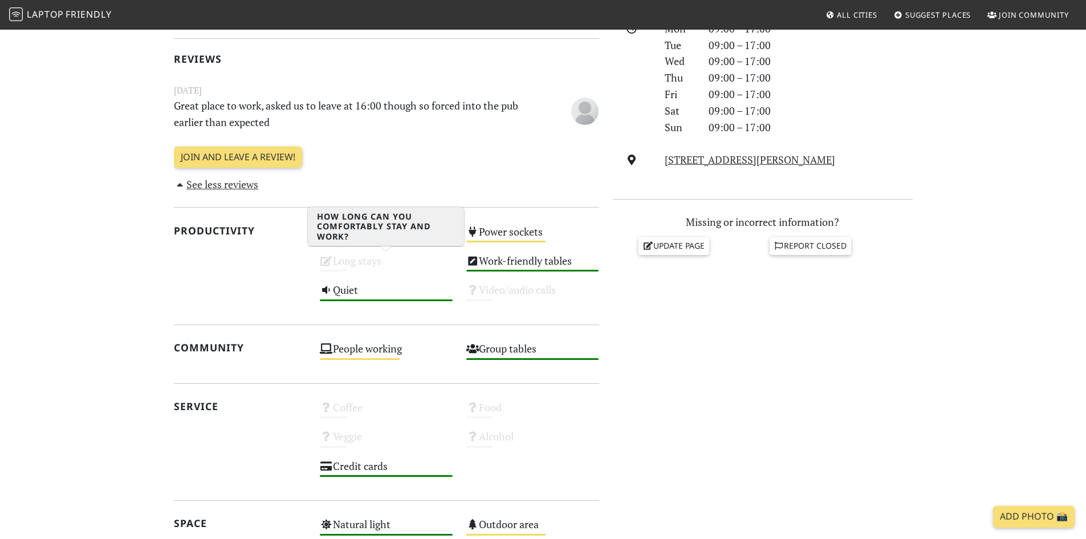
click at [396, 265] on div "Long stays Unknown" at bounding box center [386, 265] width 146 height 29
